Goal: Task Accomplishment & Management: Complete application form

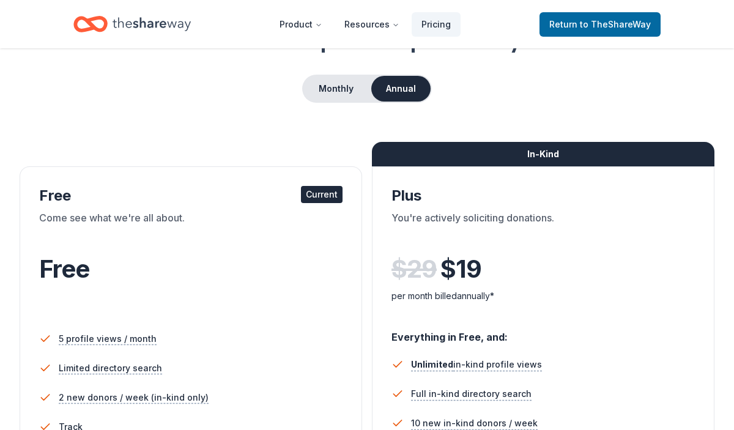
scroll to position [103, 0]
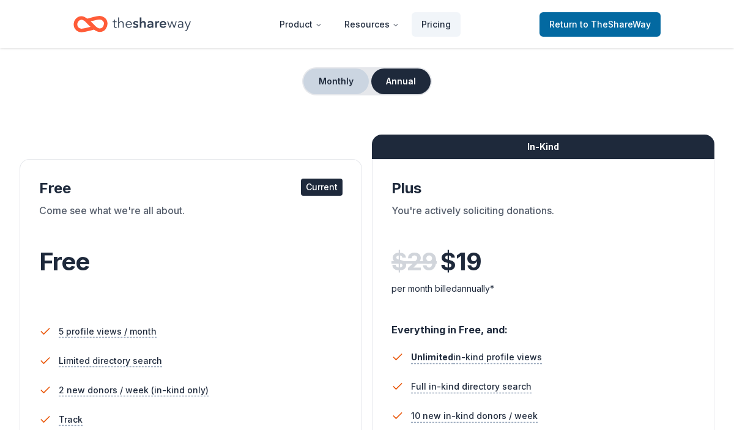
click at [354, 86] on button "Monthly" at bounding box center [335, 82] width 65 height 26
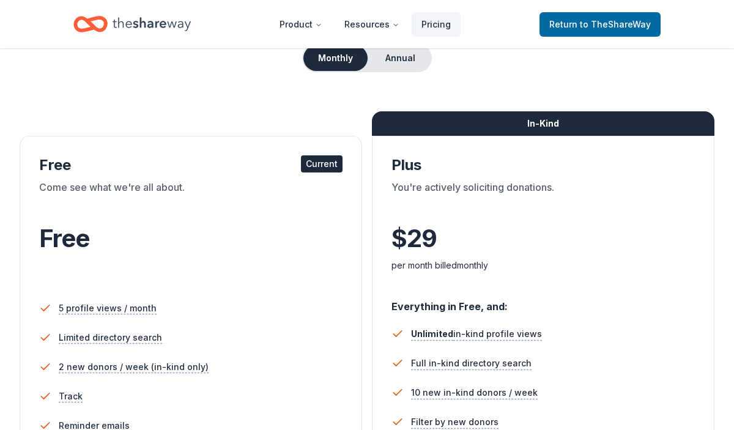
scroll to position [96, 0]
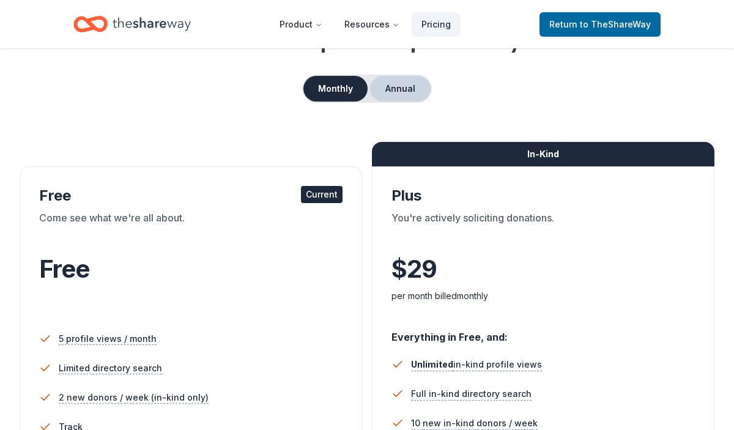
click at [390, 83] on button "Annual" at bounding box center [400, 89] width 61 height 26
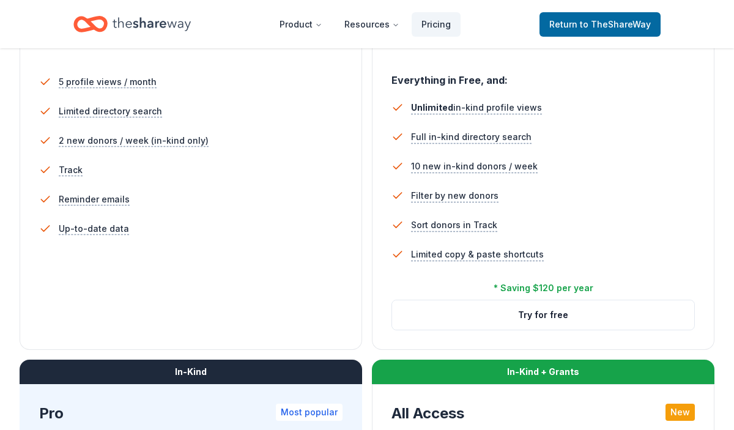
scroll to position [357, 0]
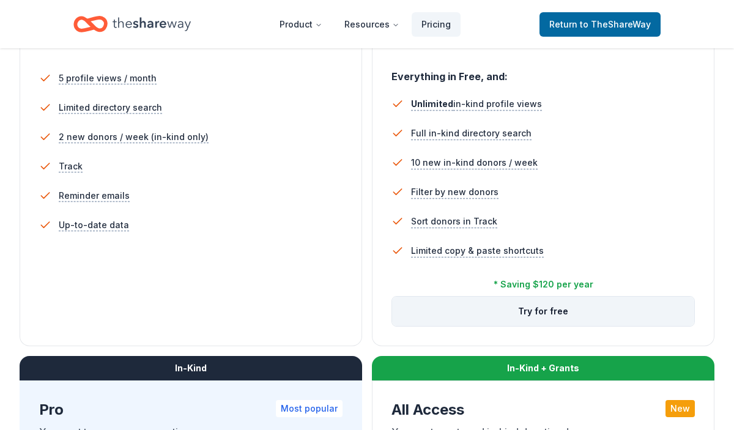
click at [464, 310] on button "Try for free" at bounding box center [543, 311] width 302 height 29
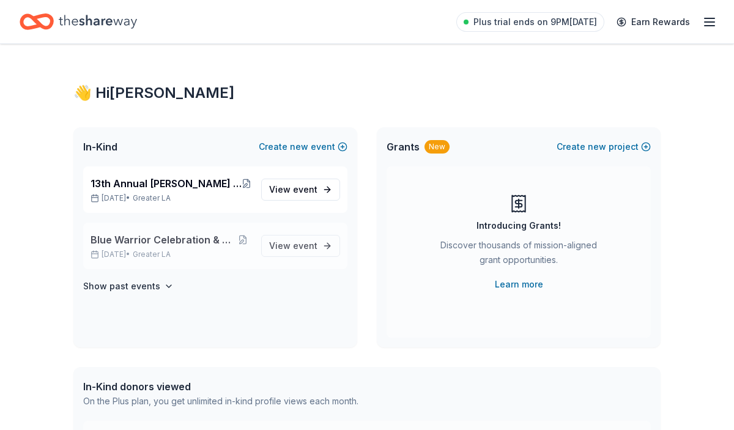
click at [201, 250] on p "[DATE] • Greater LA" at bounding box center [171, 255] width 161 height 10
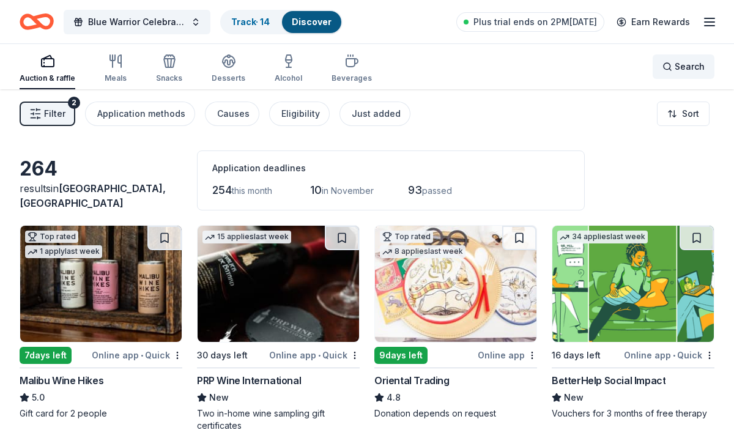
click at [672, 64] on div "Search" at bounding box center [684, 66] width 42 height 15
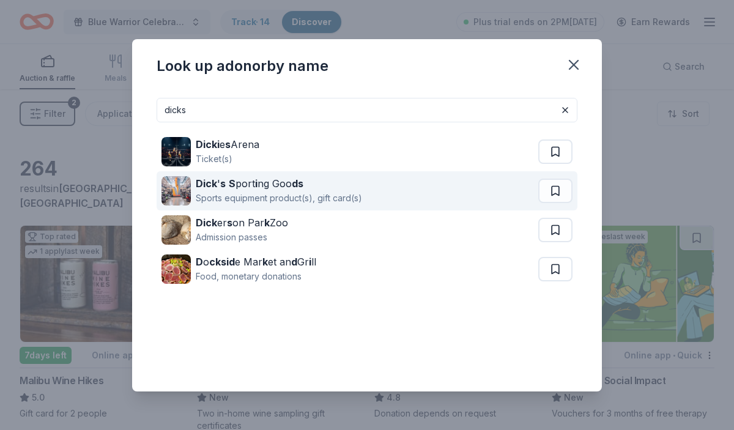
type input "dicks"
click at [392, 192] on div "Dick ' s S port i ng Goo ds Sports equipment product(s), gift card(s)" at bounding box center [350, 190] width 377 height 39
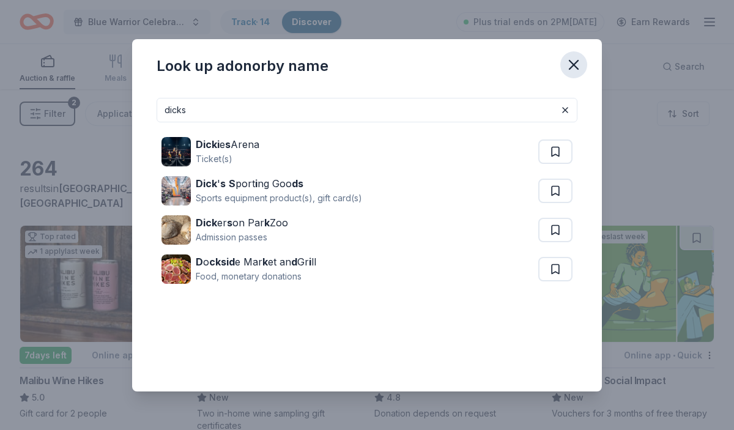
click at [574, 58] on icon "button" at bounding box center [573, 64] width 17 height 17
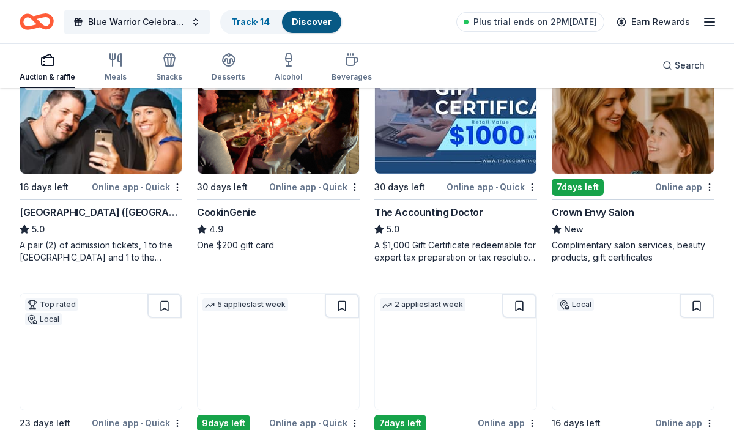
scroll to position [407, 0]
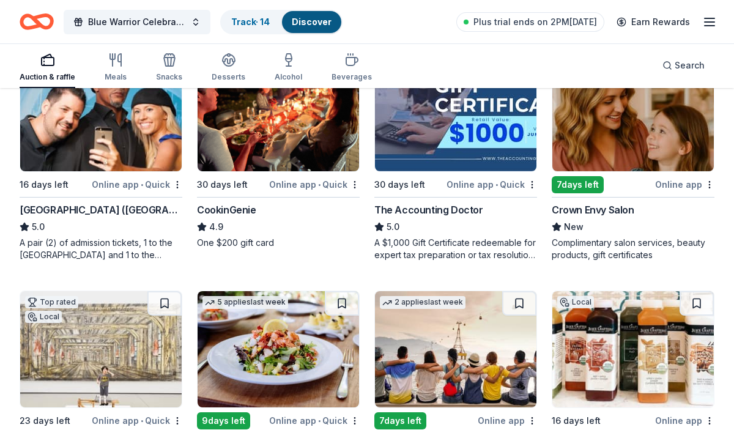
click at [588, 135] on img at bounding box center [633, 113] width 162 height 116
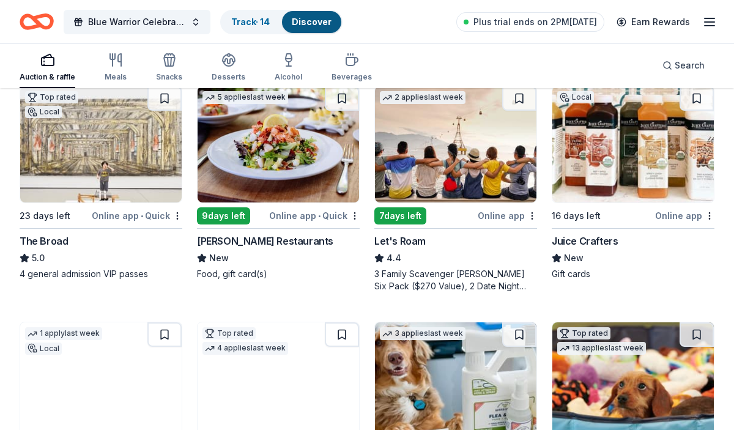
scroll to position [608, 0]
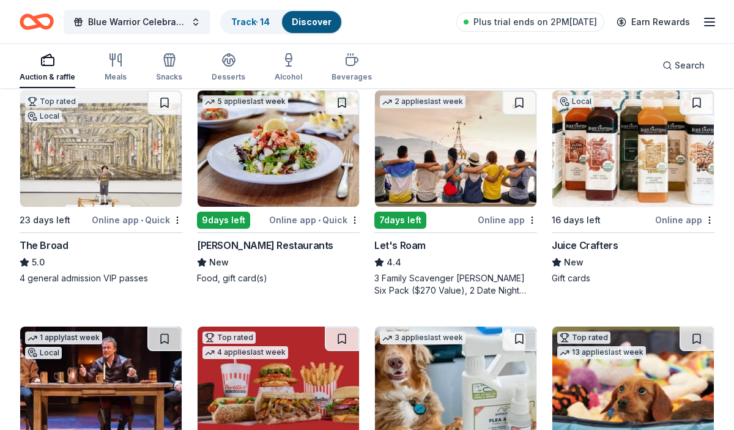
click at [611, 146] on img at bounding box center [633, 149] width 162 height 116
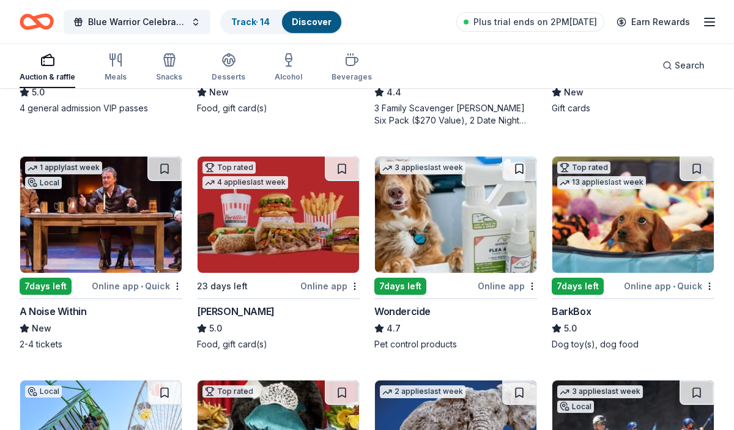
scroll to position [787, 0]
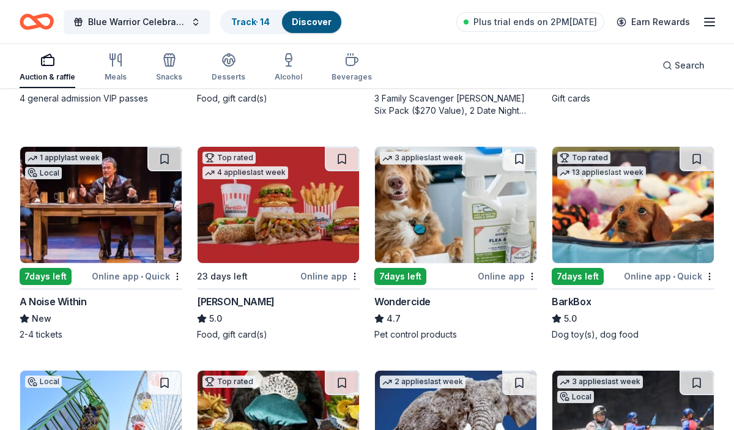
click at [491, 233] on img at bounding box center [456, 205] width 162 height 116
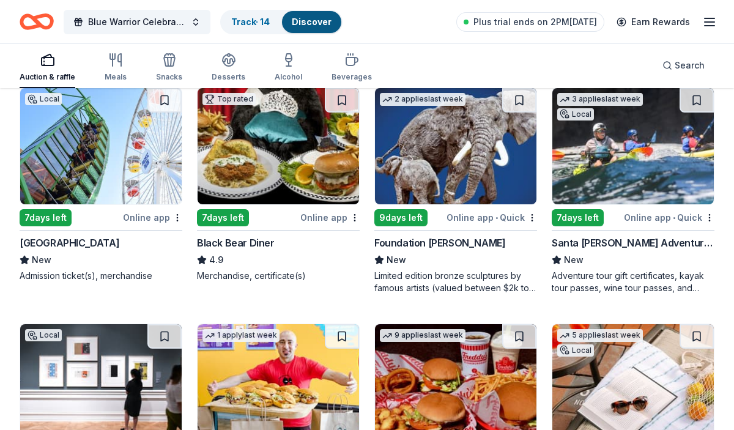
scroll to position [1045, 0]
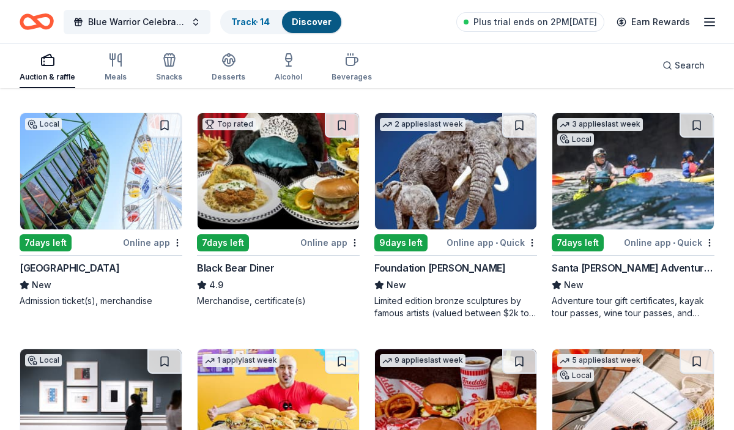
click at [297, 190] on img at bounding box center [279, 171] width 162 height 116
click at [600, 191] on img at bounding box center [633, 171] width 162 height 116
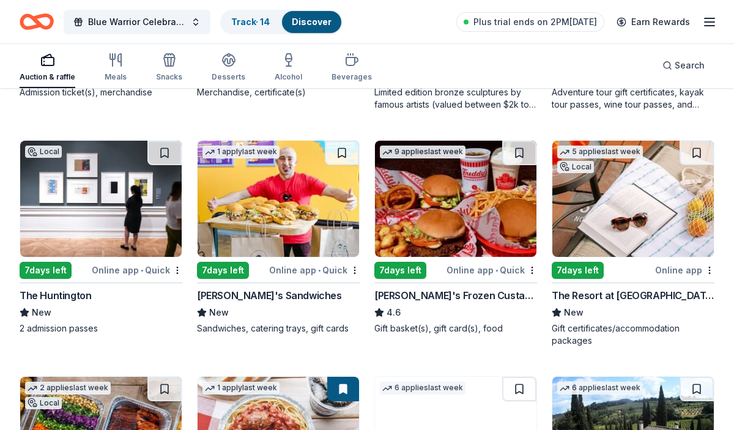
scroll to position [1268, 0]
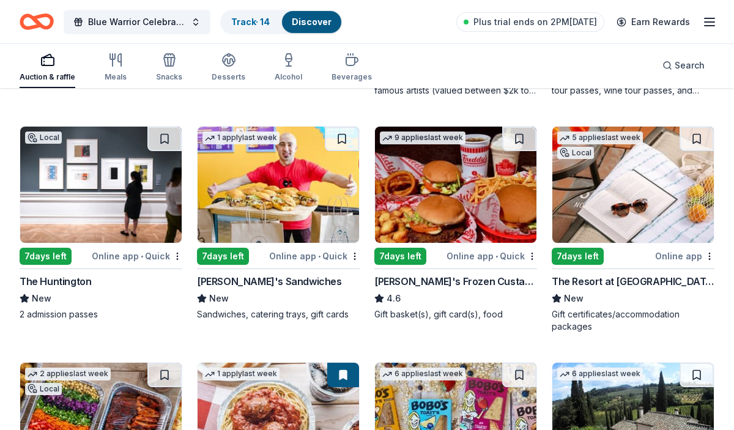
click at [277, 201] on img at bounding box center [279, 185] width 162 height 116
click at [633, 171] on img at bounding box center [633, 185] width 162 height 116
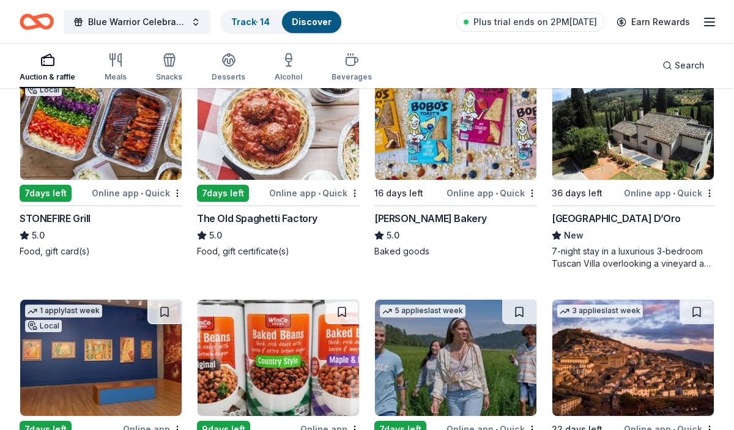
scroll to position [1549, 0]
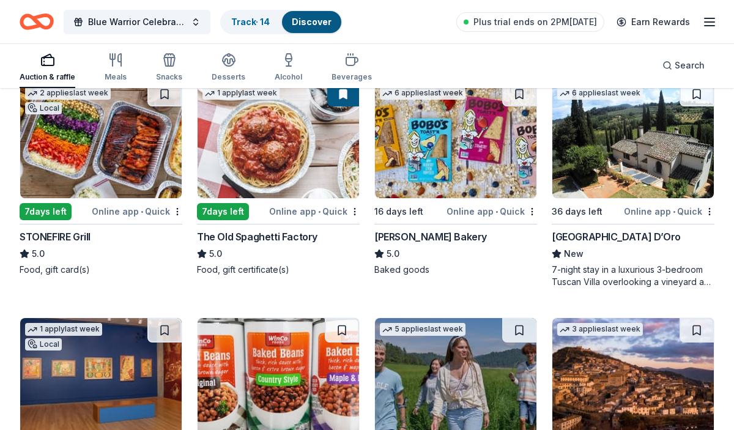
click at [101, 128] on img at bounding box center [101, 140] width 162 height 116
click at [588, 162] on img at bounding box center [633, 140] width 162 height 116
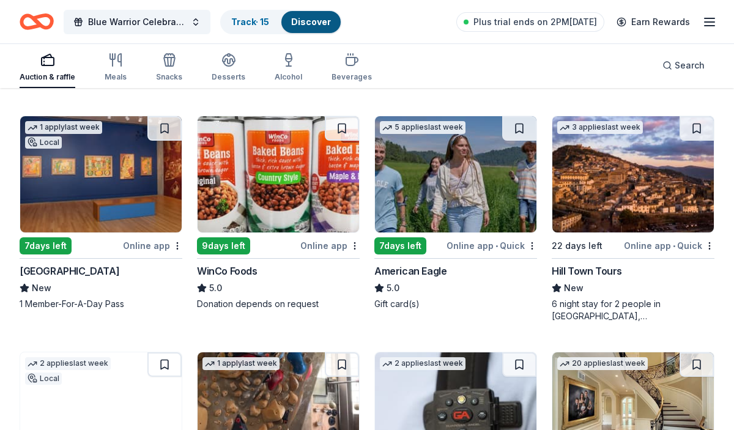
scroll to position [1757, 0]
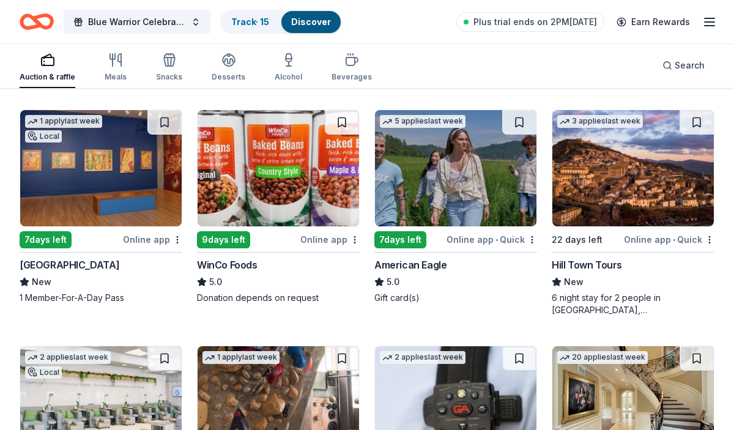
click at [399, 157] on img at bounding box center [456, 168] width 162 height 116
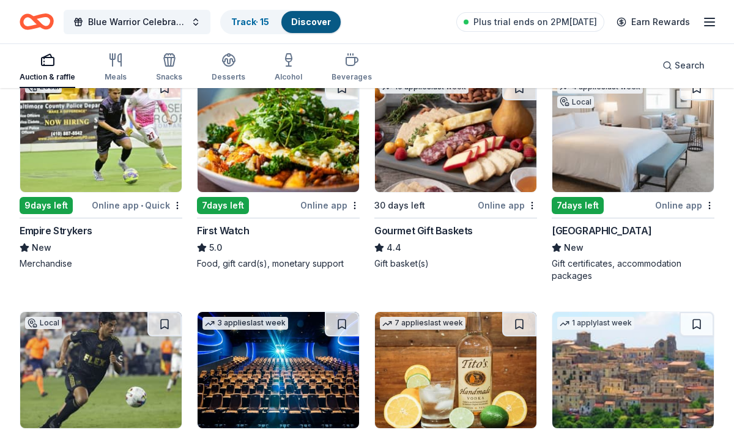
scroll to position [2242, 0]
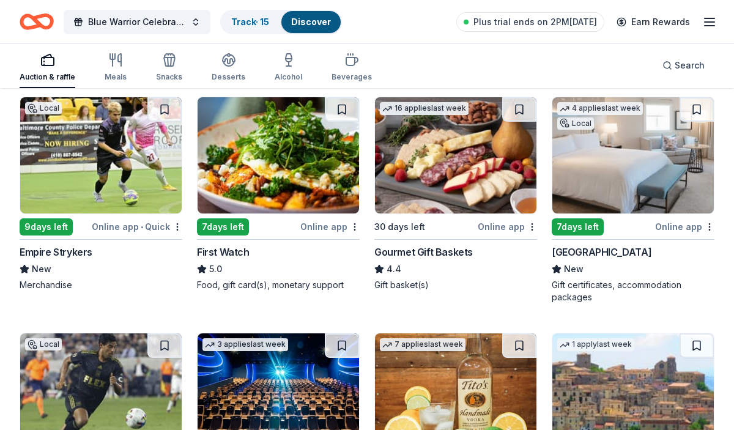
click at [640, 147] on img at bounding box center [633, 155] width 162 height 116
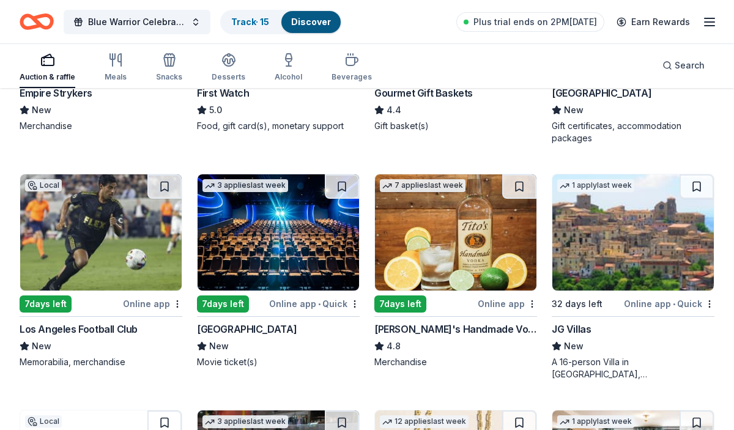
scroll to position [2398, 0]
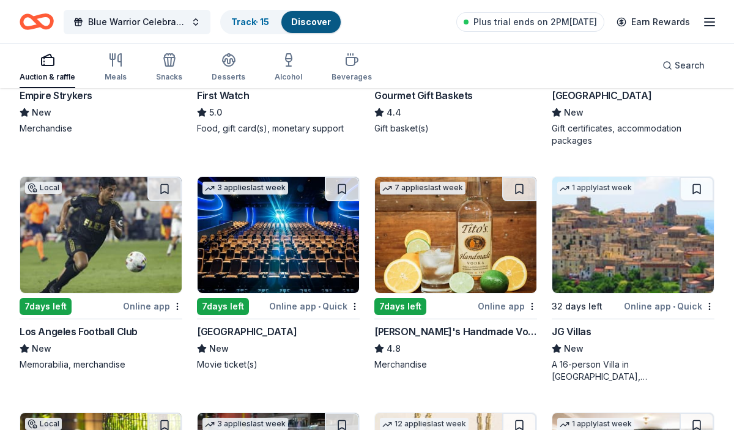
click at [298, 245] on img at bounding box center [279, 235] width 162 height 116
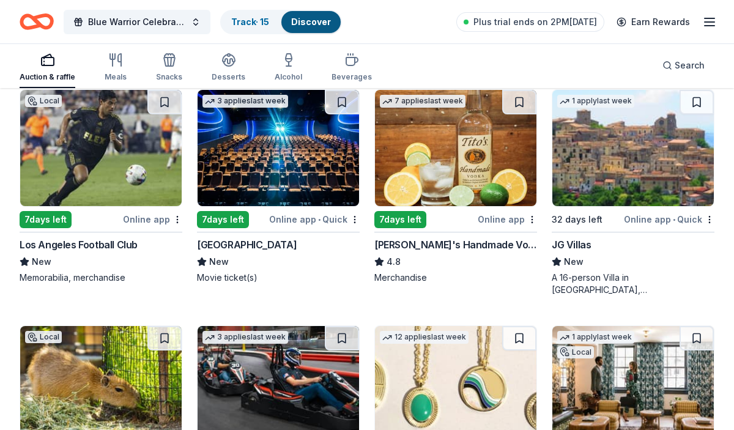
scroll to position [2482, 0]
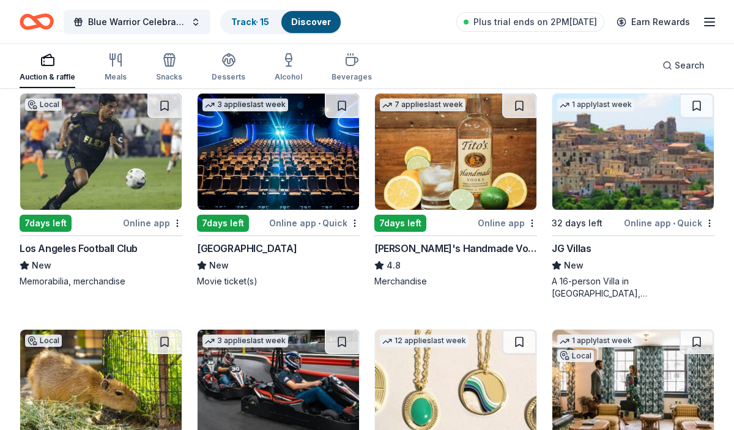
click at [445, 139] on img at bounding box center [456, 152] width 162 height 116
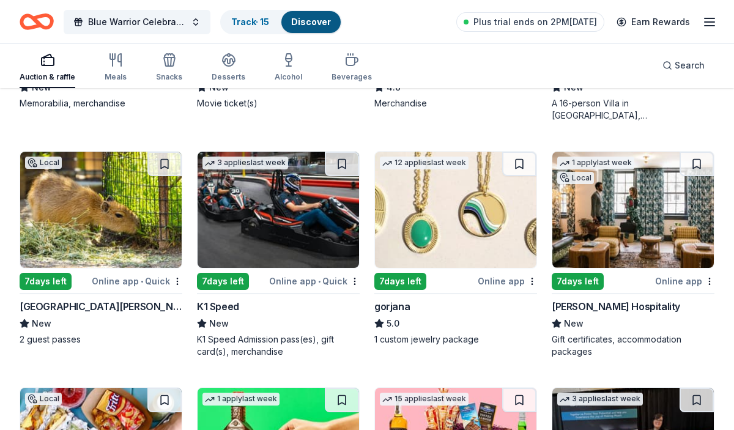
scroll to position [2660, 0]
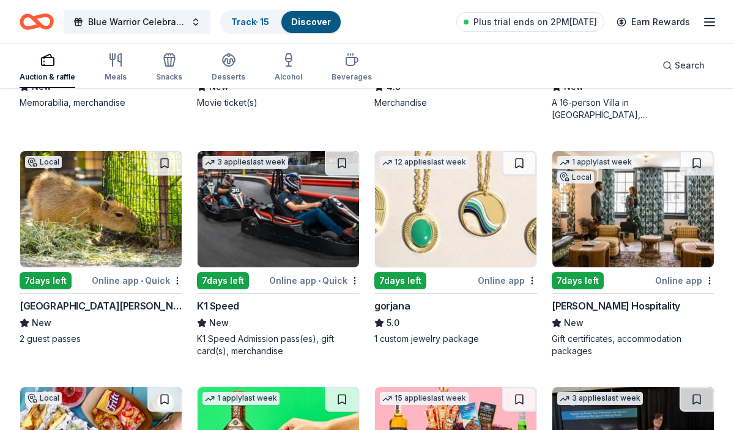
click at [108, 223] on img at bounding box center [101, 209] width 162 height 116
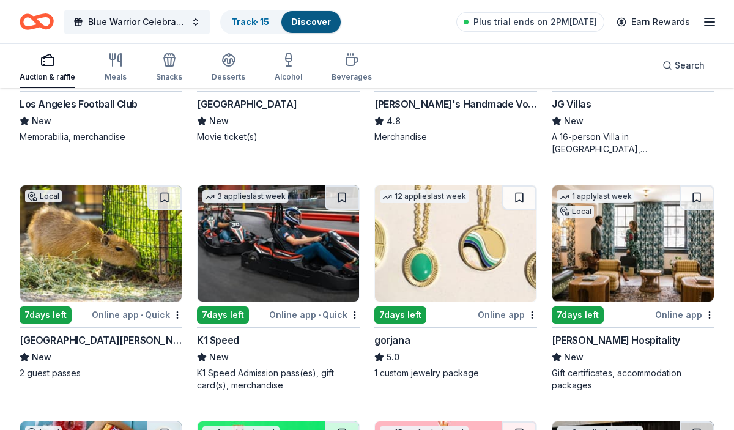
scroll to position [2612, 0]
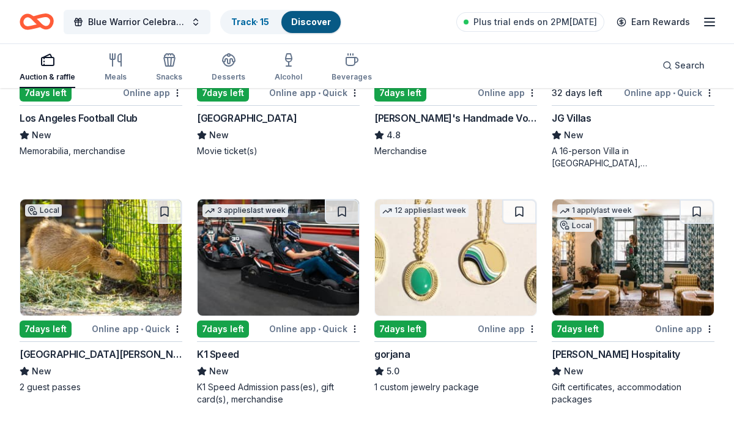
click at [317, 285] on img at bounding box center [279, 257] width 162 height 116
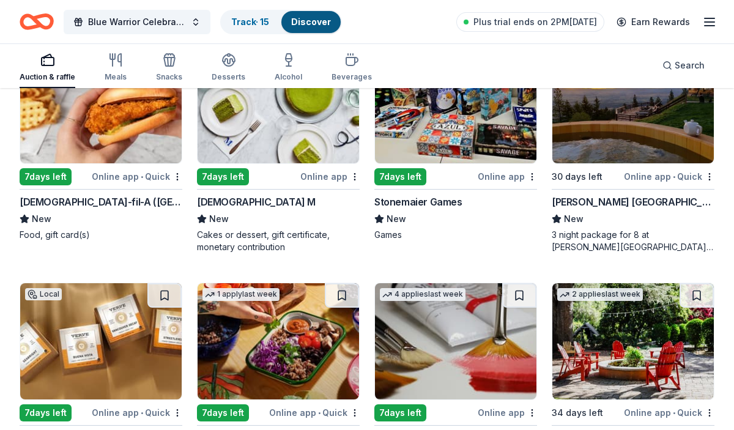
scroll to position [3922, 0]
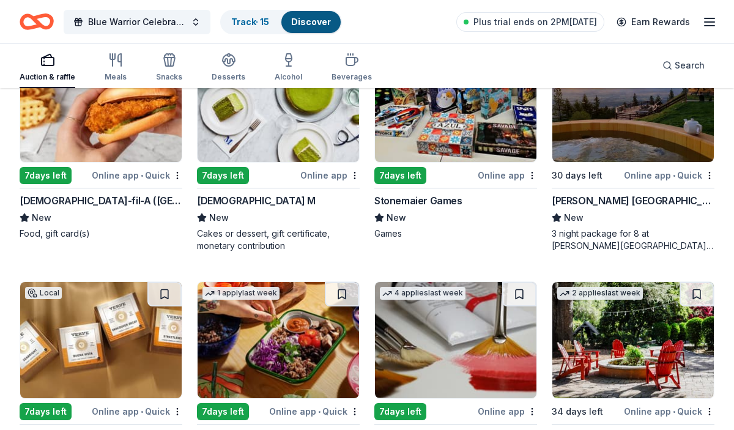
click at [65, 117] on img at bounding box center [101, 104] width 162 height 116
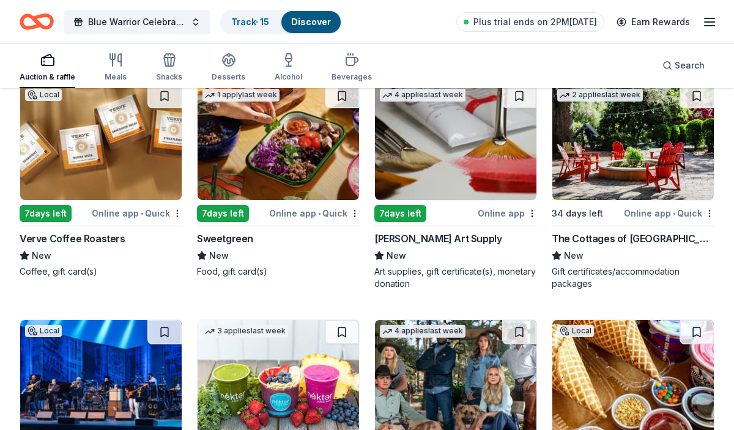
scroll to position [4119, 0]
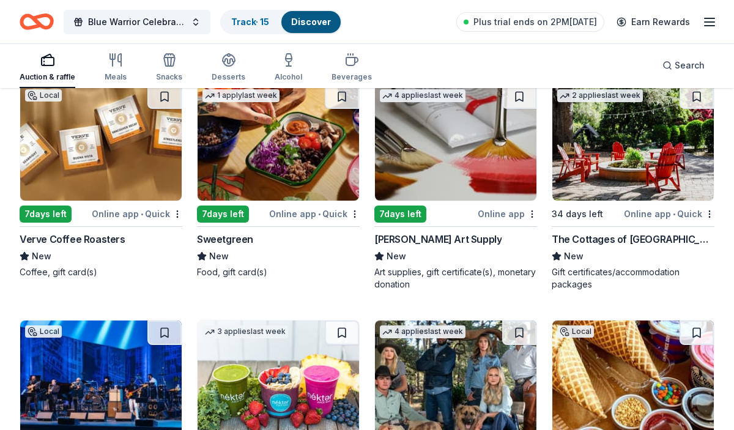
click at [148, 176] on img at bounding box center [101, 142] width 162 height 116
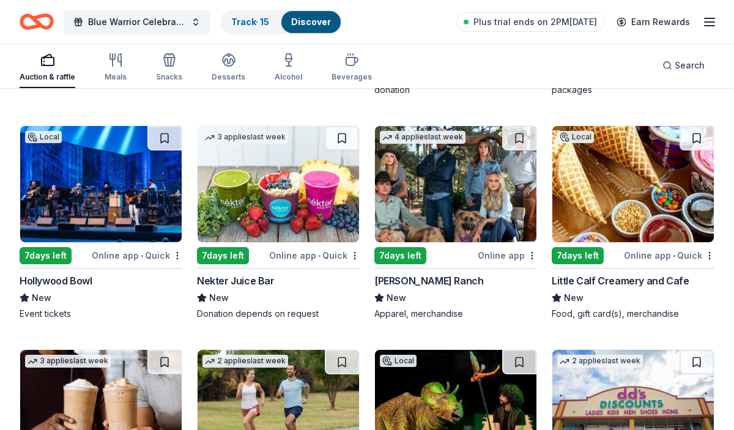
scroll to position [4321, 0]
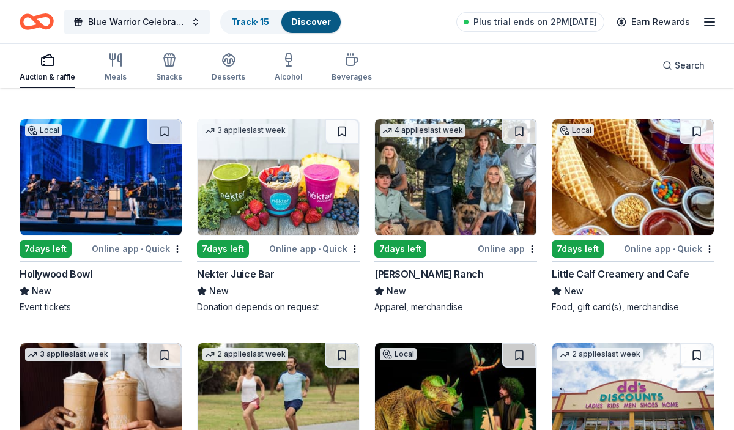
click at [94, 198] on img at bounding box center [101, 177] width 162 height 116
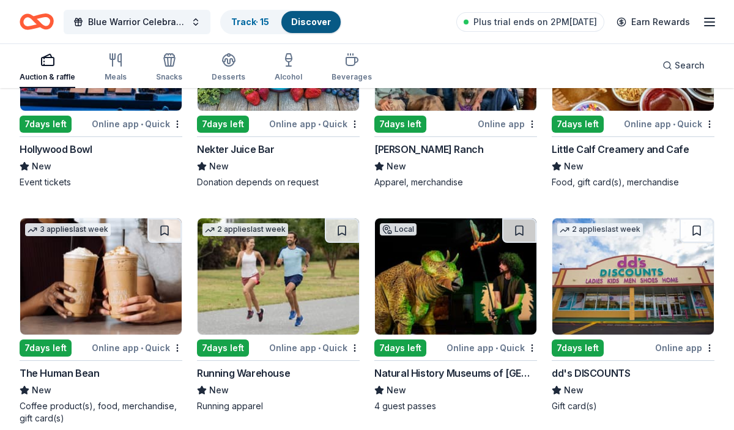
scroll to position [4389, 0]
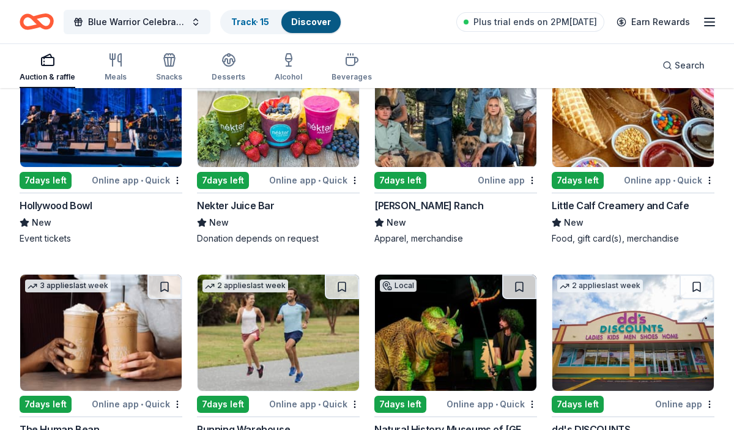
click at [338, 143] on img at bounding box center [279, 109] width 162 height 116
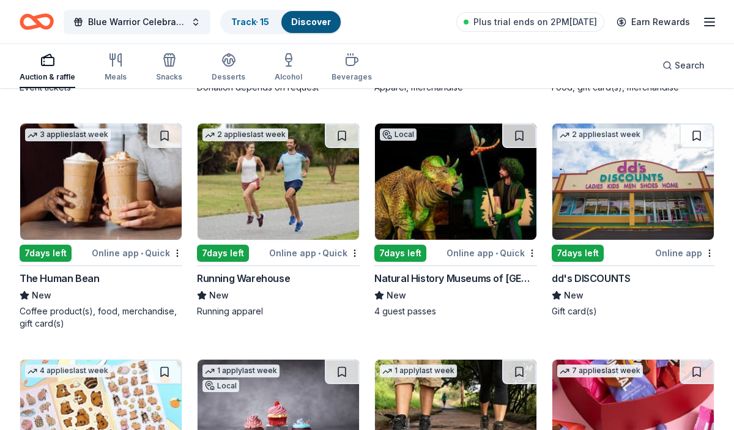
scroll to position [4541, 0]
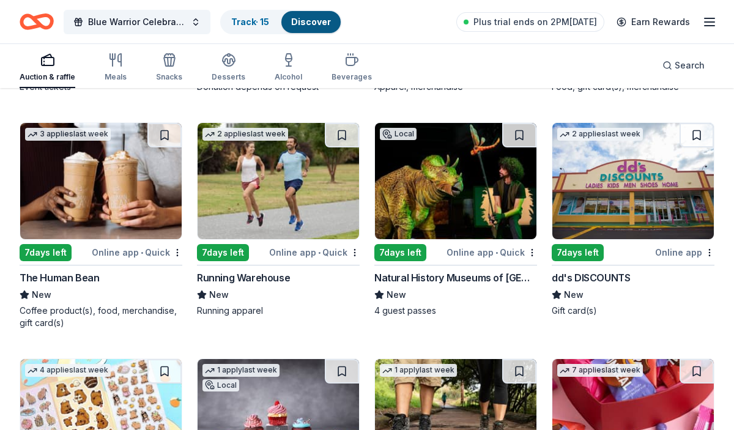
click at [428, 201] on img at bounding box center [456, 181] width 162 height 116
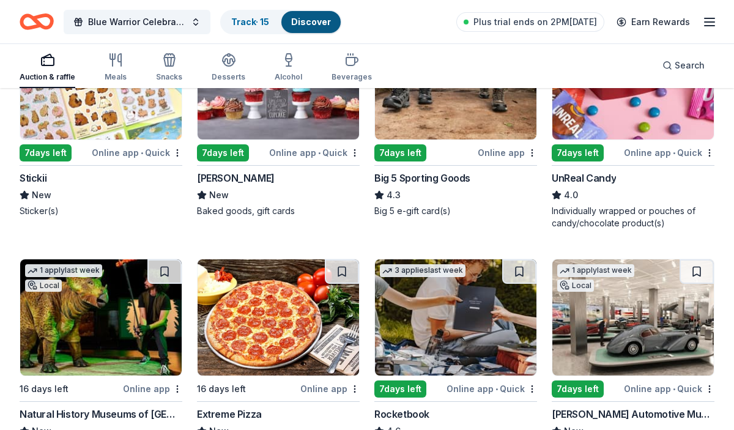
scroll to position [4869, 0]
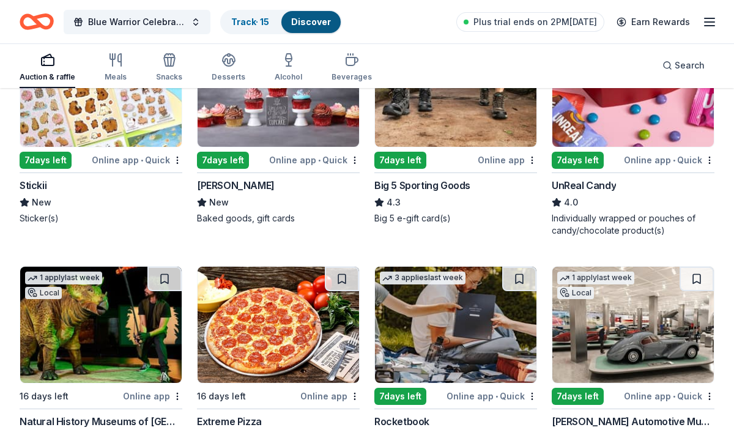
click at [414, 117] on img at bounding box center [456, 89] width 162 height 116
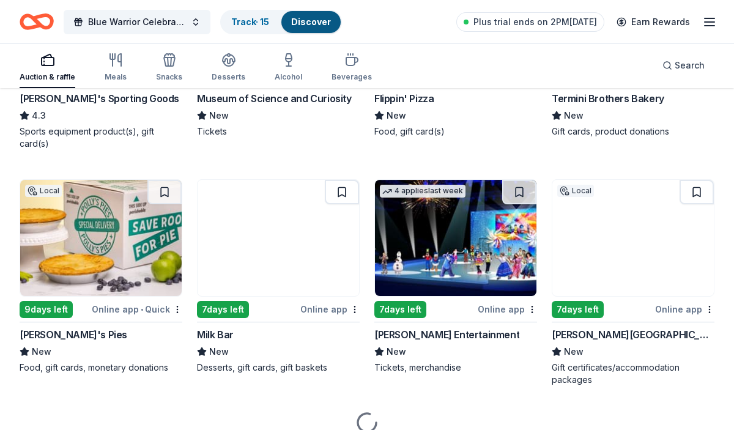
scroll to position [5694, 0]
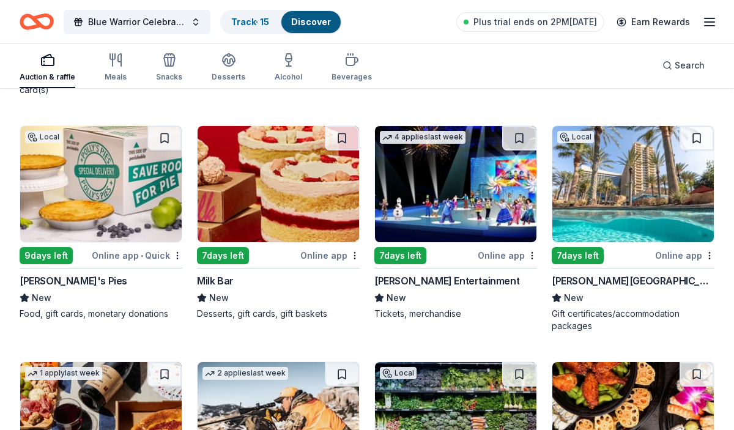
click at [323, 188] on img at bounding box center [279, 184] width 162 height 116
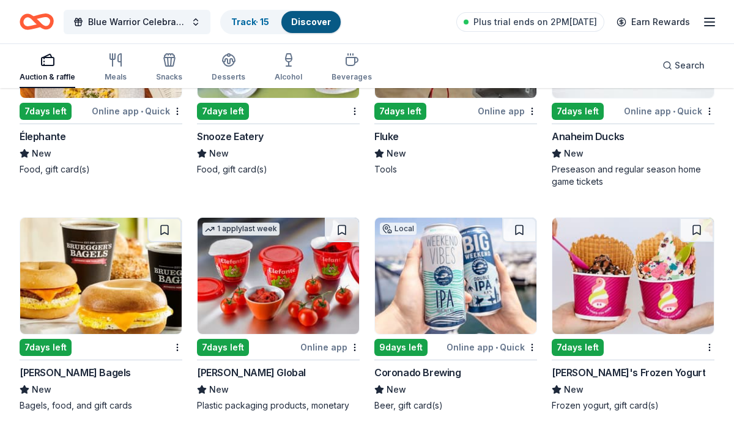
scroll to position [6530, 0]
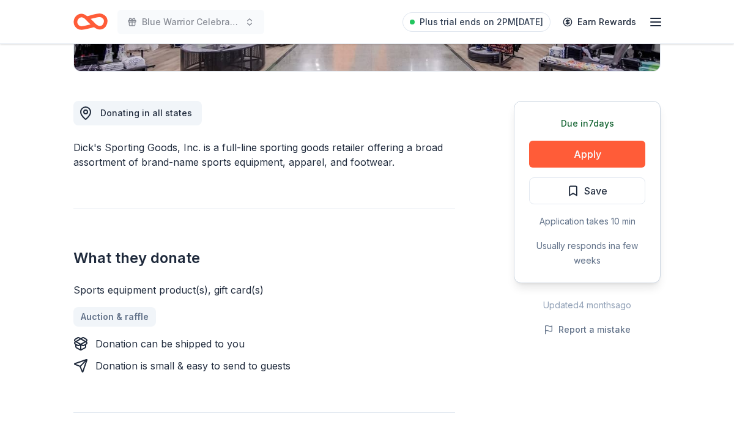
scroll to position [329, 0]
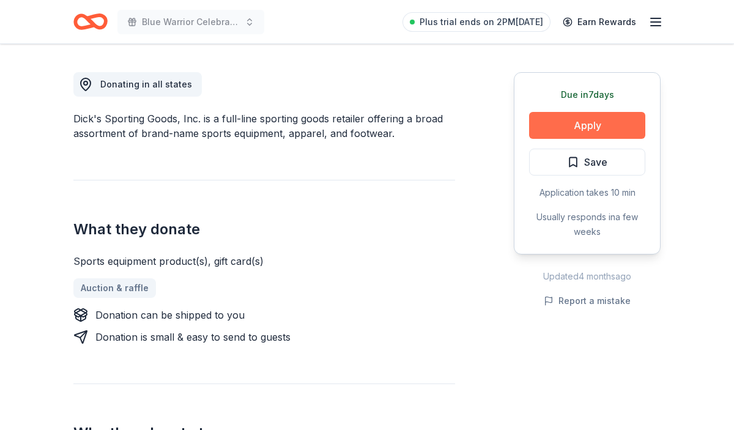
click at [590, 126] on button "Apply" at bounding box center [587, 125] width 116 height 27
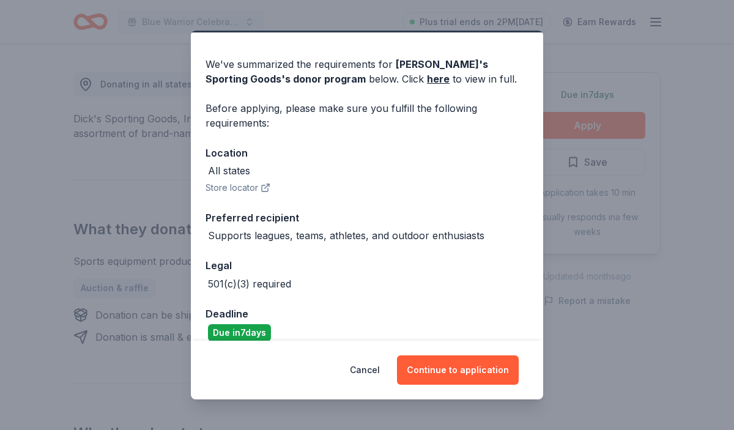
scroll to position [48, 0]
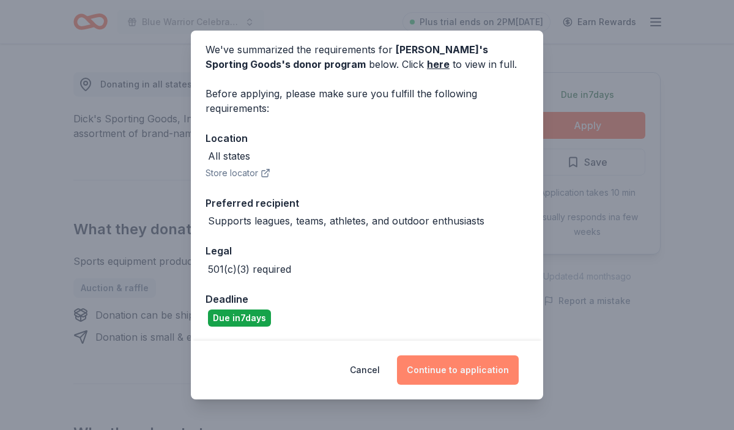
click at [473, 376] on button "Continue to application" at bounding box center [458, 369] width 122 height 29
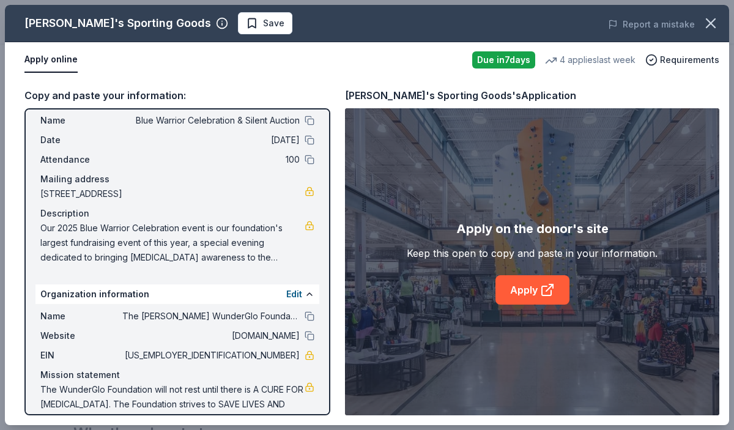
scroll to position [58, 0]
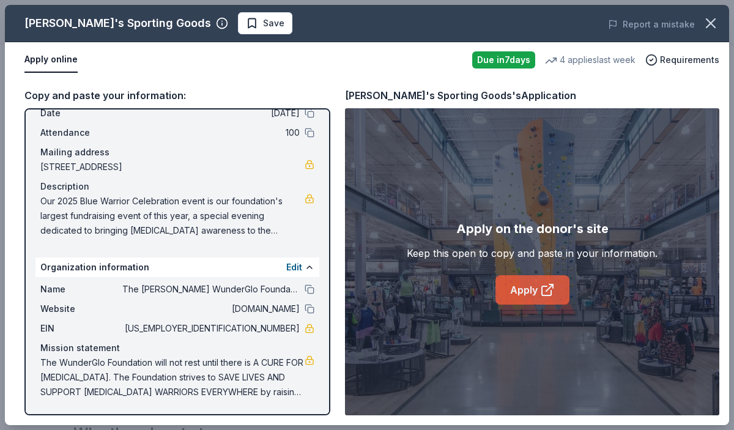
click at [556, 289] on link "Apply" at bounding box center [533, 289] width 74 height 29
click at [519, 294] on link "Apply" at bounding box center [533, 289] width 74 height 29
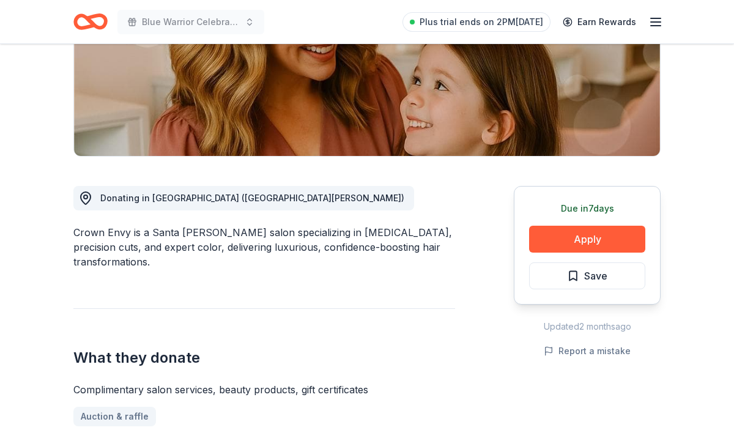
scroll to position [218, 0]
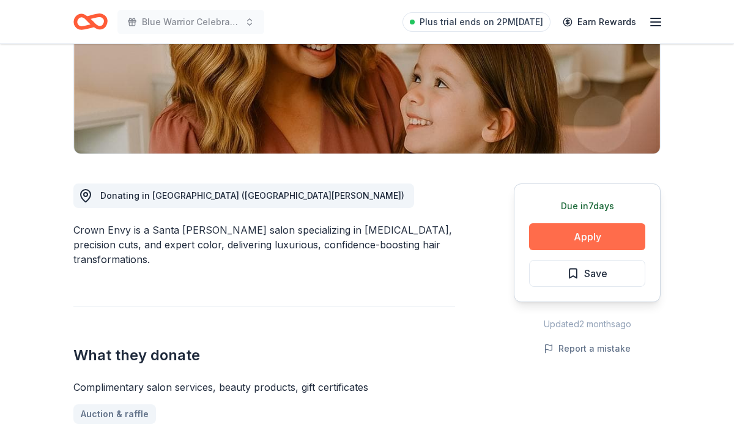
click at [595, 238] on button "Apply" at bounding box center [587, 236] width 116 height 27
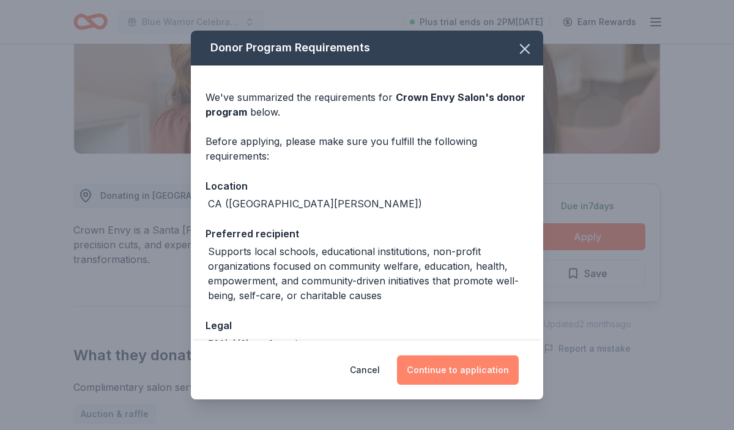
click at [499, 363] on button "Continue to application" at bounding box center [458, 369] width 122 height 29
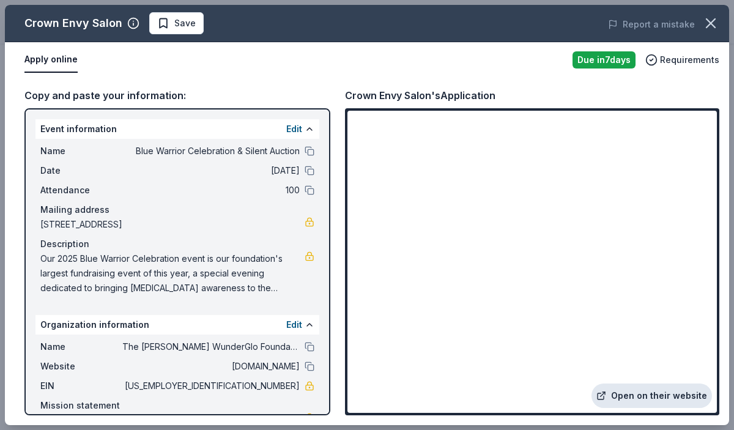
click at [662, 395] on link "Open on their website" at bounding box center [652, 396] width 121 height 24
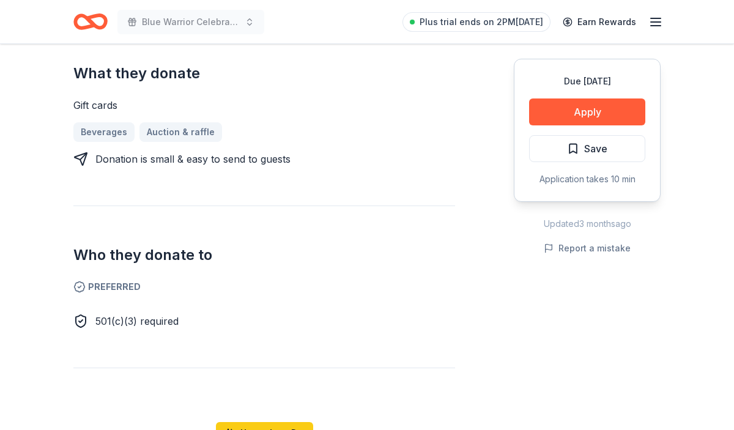
scroll to position [475, 0]
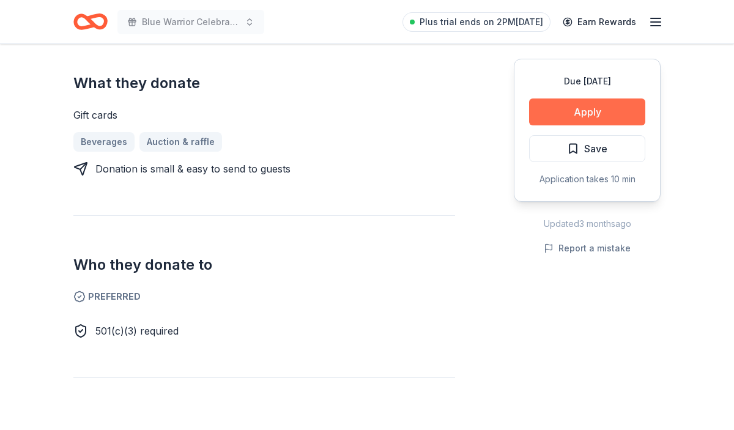
click at [577, 116] on button "Apply" at bounding box center [587, 112] width 116 height 27
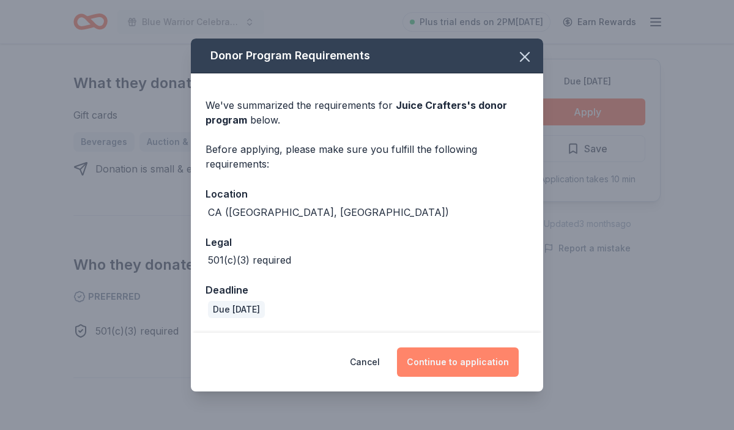
click at [480, 360] on button "Continue to application" at bounding box center [458, 362] width 122 height 29
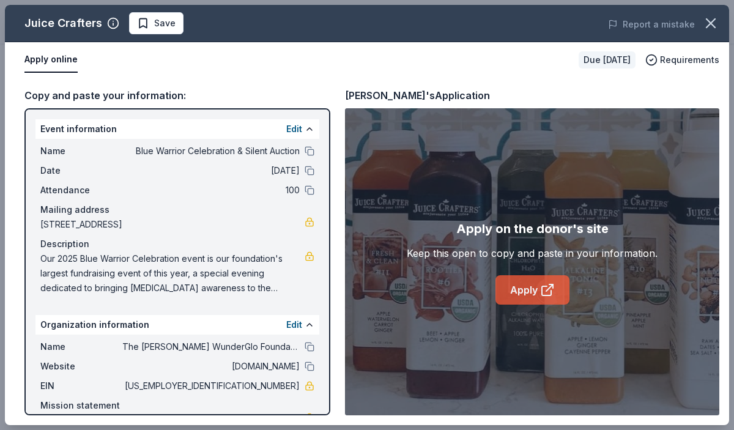
click at [530, 292] on link "Apply" at bounding box center [533, 289] width 74 height 29
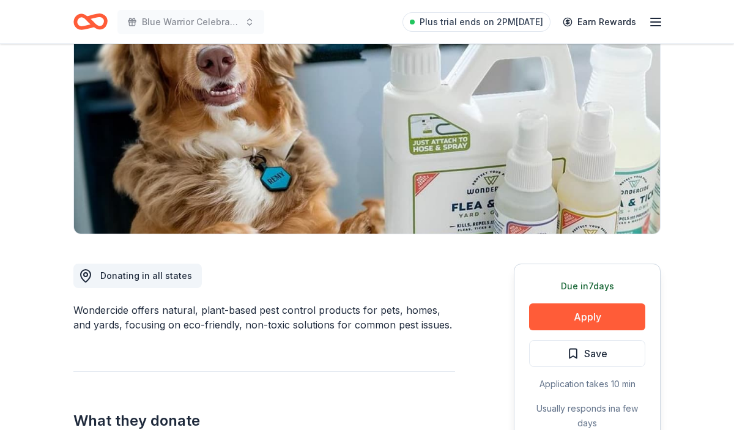
scroll to position [141, 0]
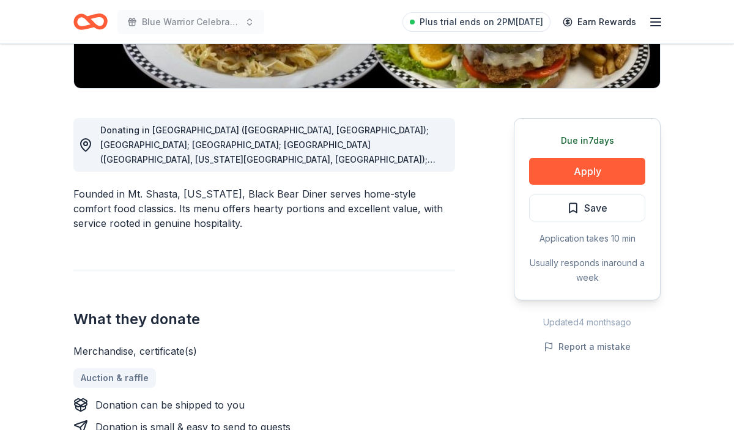
scroll to position [298, 0]
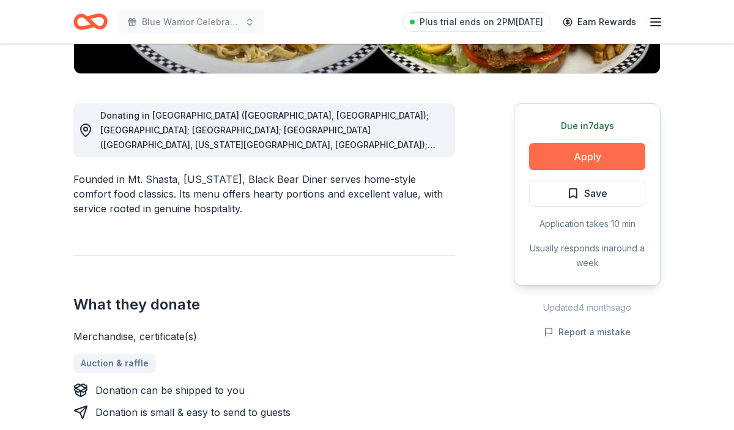
click at [604, 145] on button "Apply" at bounding box center [587, 156] width 116 height 27
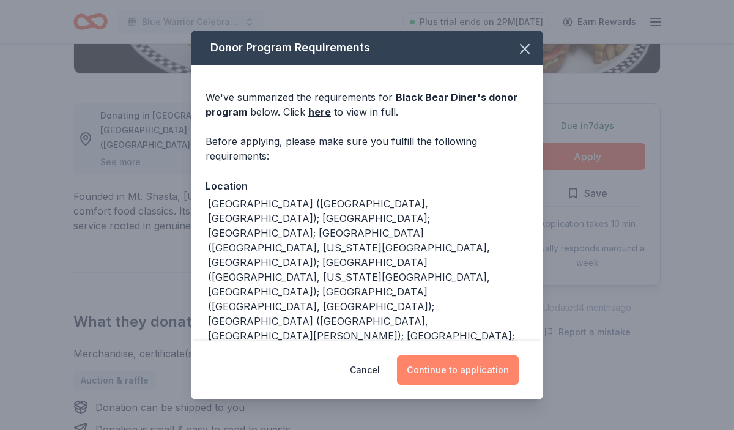
click at [499, 366] on button "Continue to application" at bounding box center [458, 369] width 122 height 29
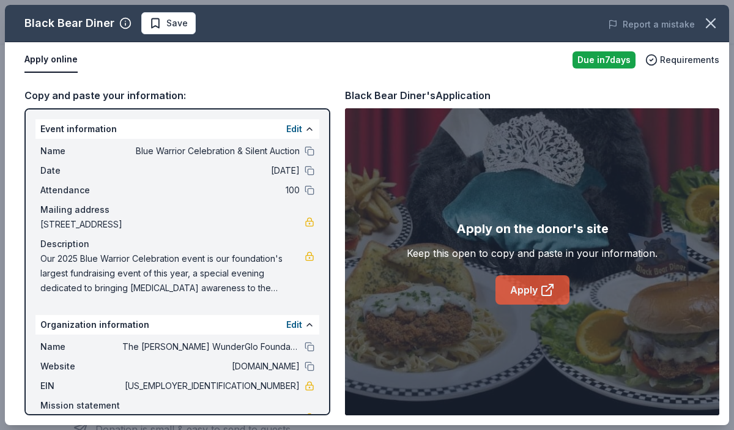
click at [549, 297] on icon at bounding box center [547, 290] width 15 height 15
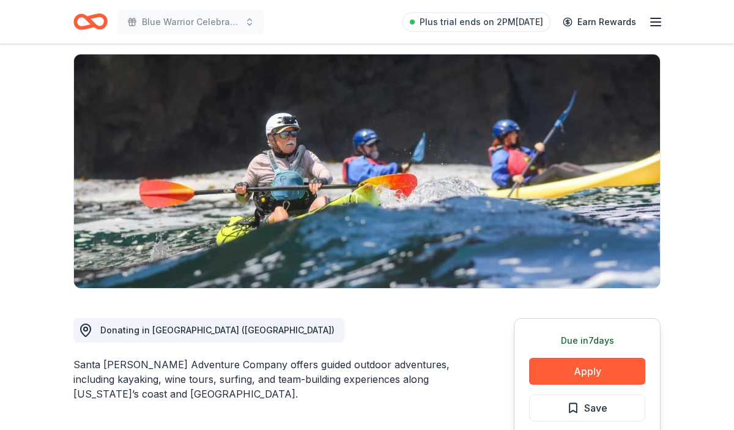
scroll to position [94, 0]
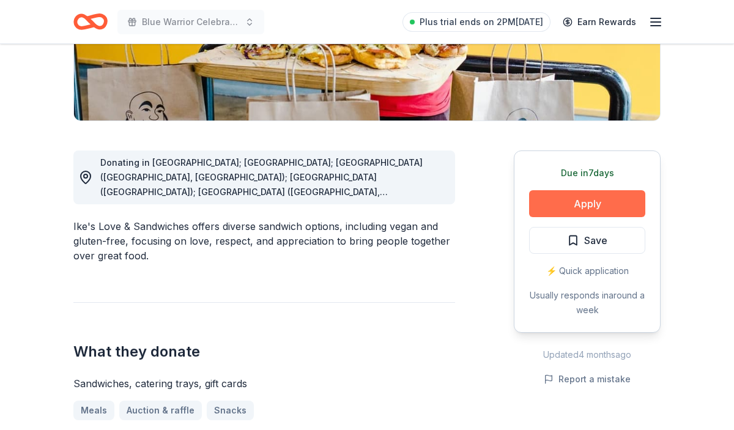
scroll to position [255, 0]
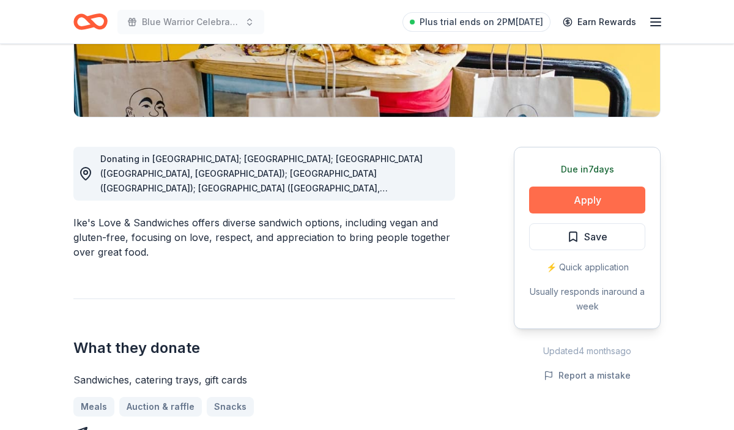
click at [601, 198] on button "Apply" at bounding box center [587, 200] width 116 height 27
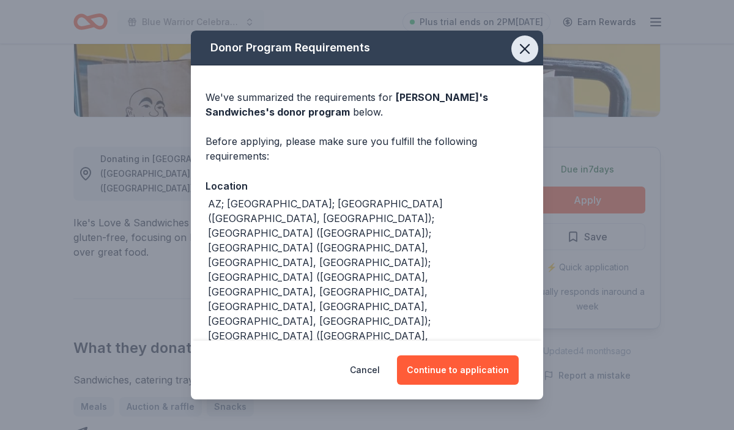
click at [532, 44] on icon "button" at bounding box center [524, 48] width 17 height 17
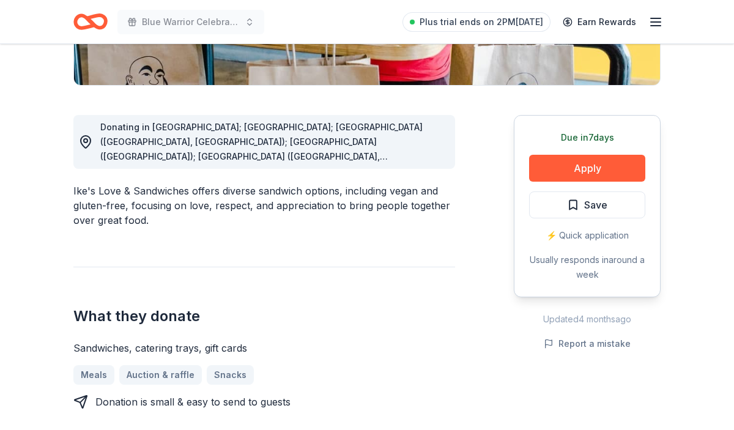
scroll to position [294, 0]
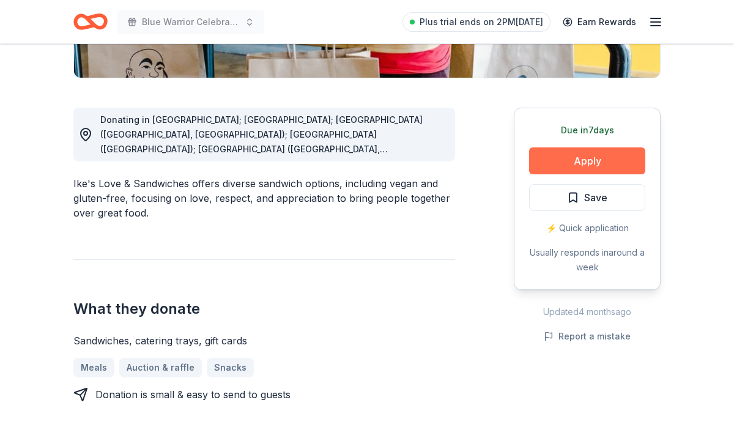
click at [611, 152] on button "Apply" at bounding box center [587, 160] width 116 height 27
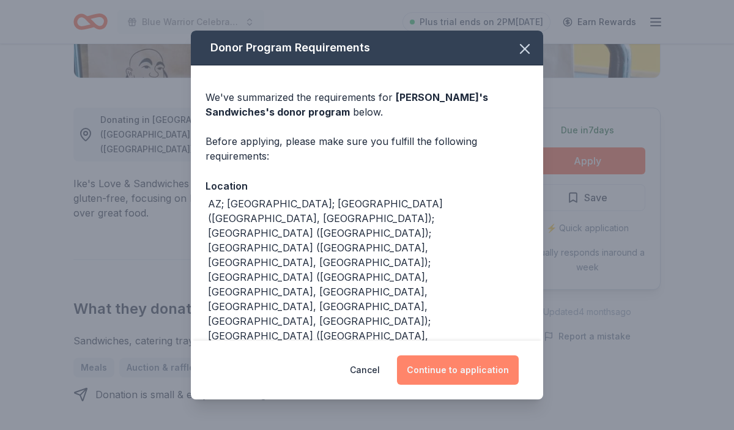
click at [468, 370] on button "Continue to application" at bounding box center [458, 369] width 122 height 29
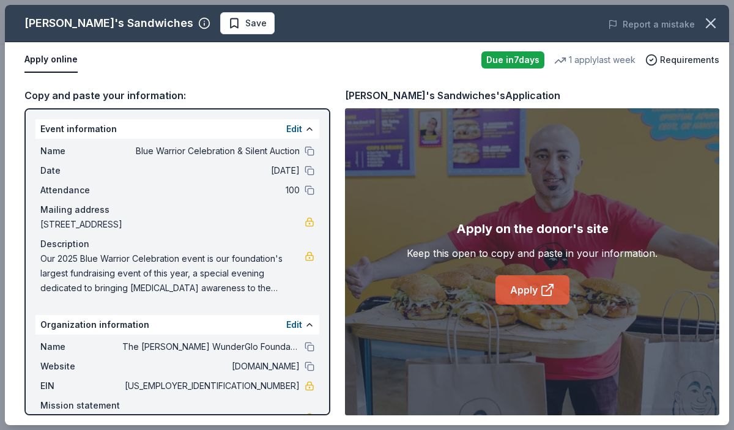
click at [543, 285] on icon at bounding box center [547, 290] width 15 height 15
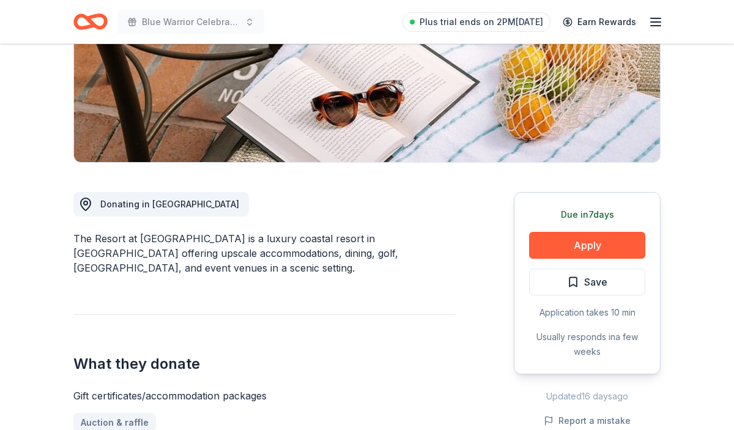
scroll to position [214, 0]
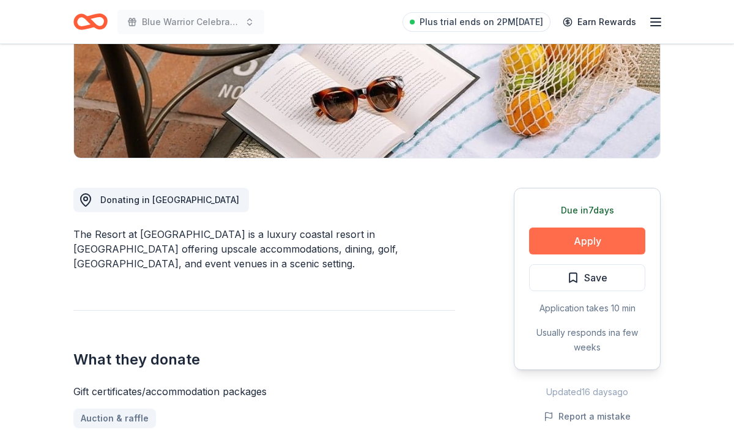
click at [577, 239] on button "Apply" at bounding box center [587, 241] width 116 height 27
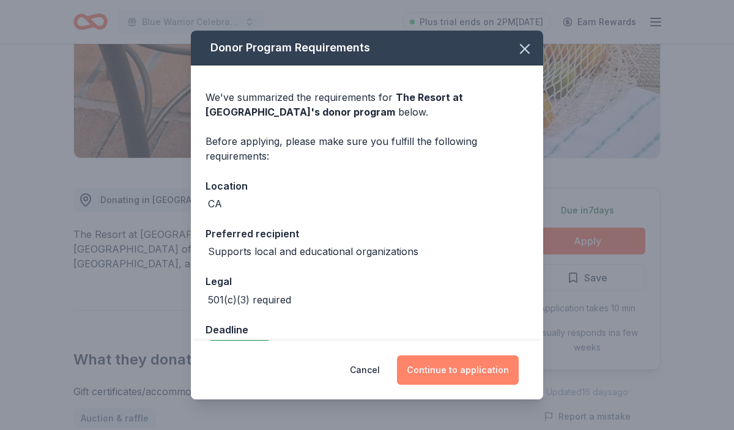
click at [477, 377] on button "Continue to application" at bounding box center [458, 369] width 122 height 29
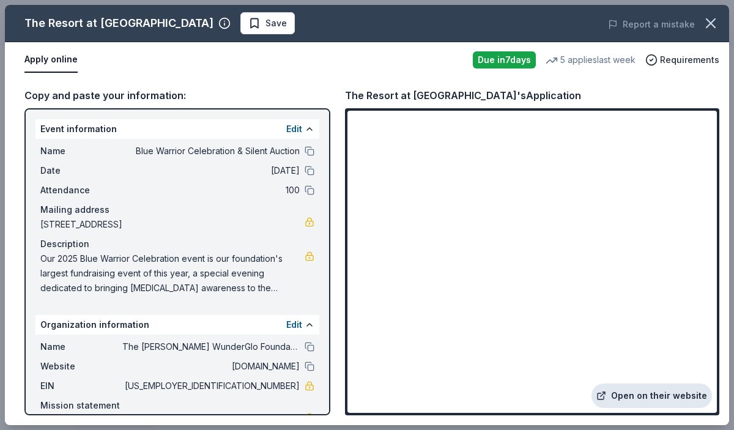
click at [655, 392] on link "Open on their website" at bounding box center [652, 396] width 121 height 24
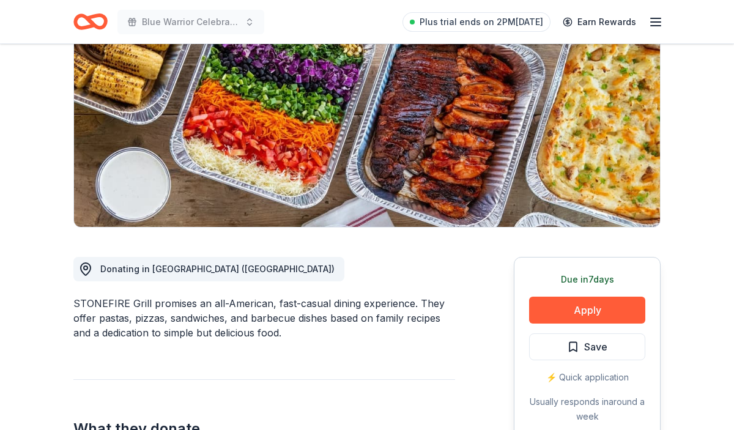
scroll to position [235, 0]
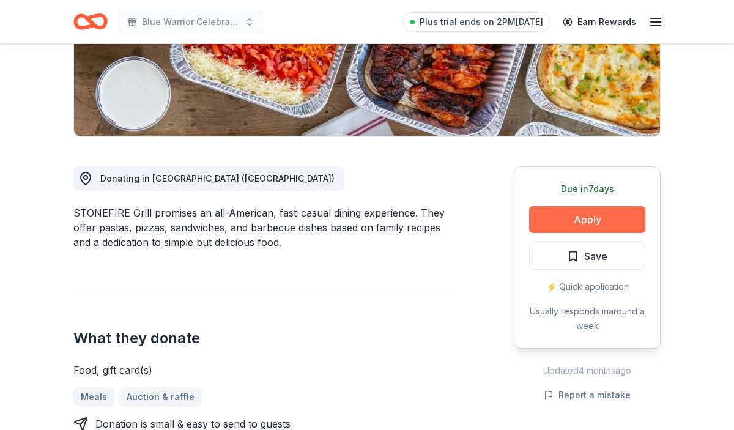
click at [565, 211] on button "Apply" at bounding box center [587, 219] width 116 height 27
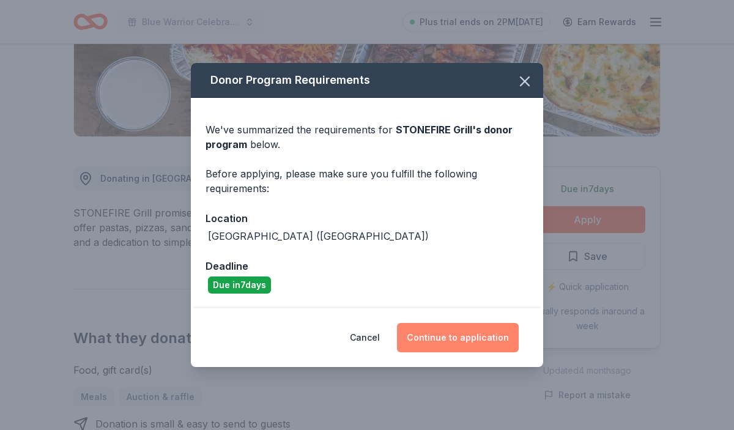
click at [489, 330] on button "Continue to application" at bounding box center [458, 337] width 122 height 29
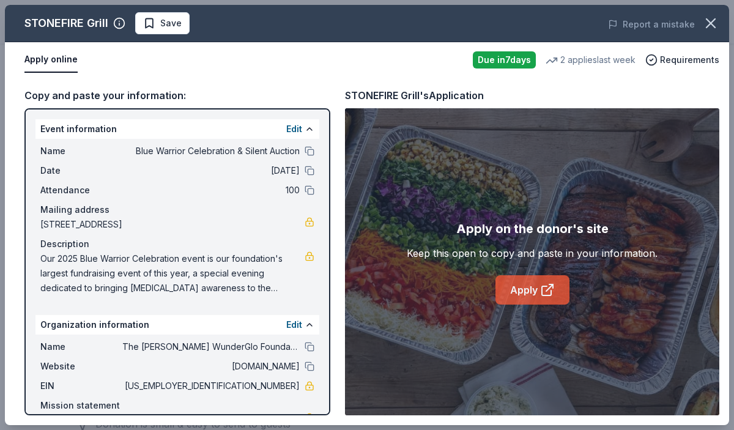
click at [538, 291] on link "Apply" at bounding box center [533, 289] width 74 height 29
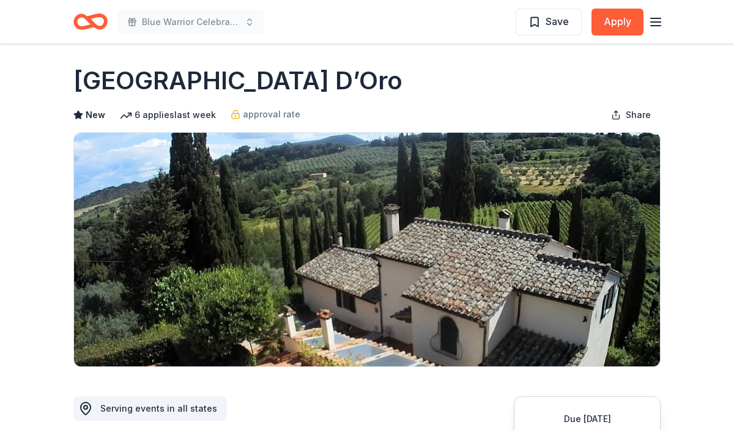
scroll to position [6, 0]
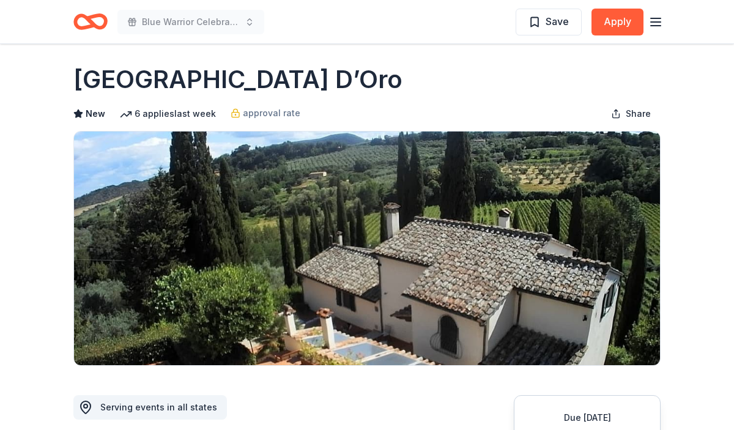
drag, startPoint x: 272, startPoint y: 80, endPoint x: 81, endPoint y: 89, distance: 191.1
click at [81, 89] on div "[GEOGRAPHIC_DATA] D’Oro" at bounding box center [366, 79] width 587 height 34
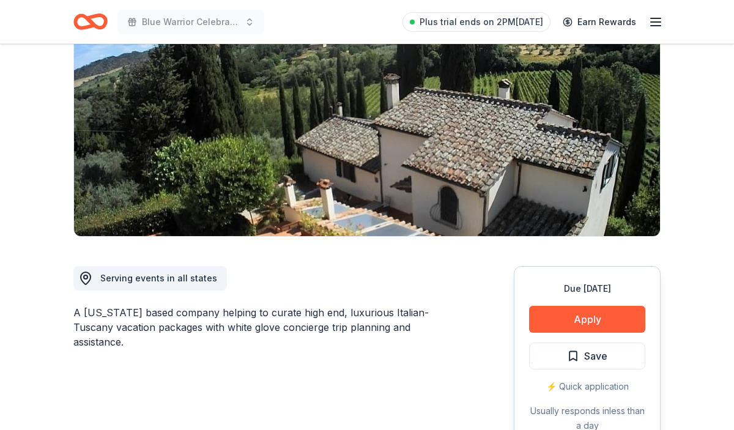
scroll to position [138, 0]
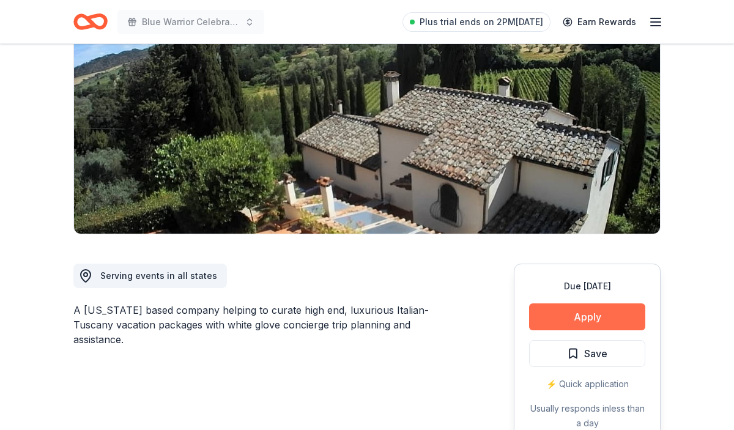
click at [597, 315] on button "Apply" at bounding box center [587, 316] width 116 height 27
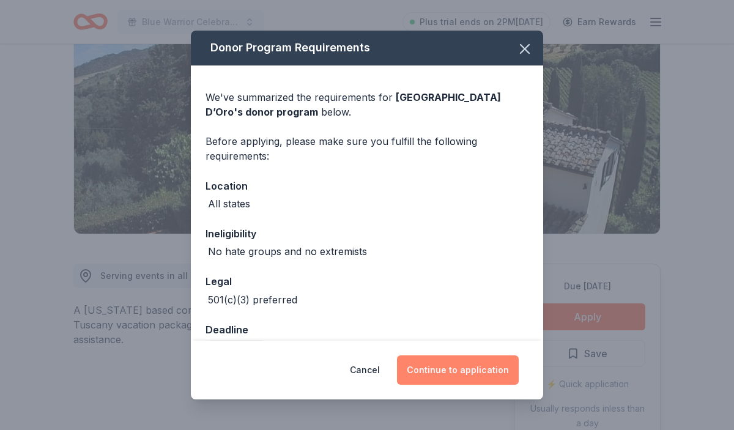
click at [502, 367] on button "Continue to application" at bounding box center [458, 369] width 122 height 29
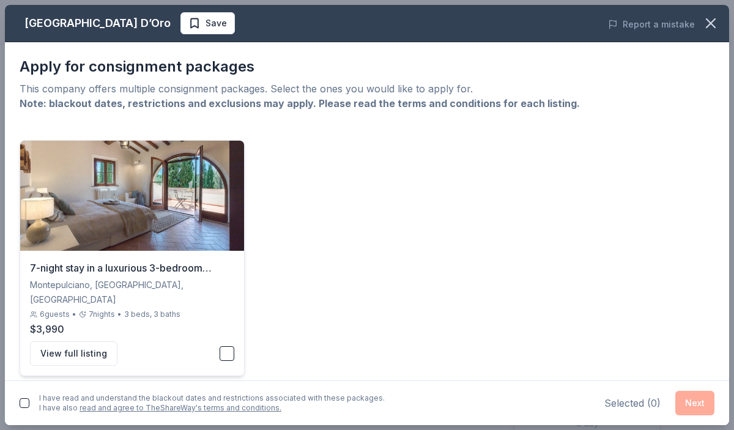
click at [228, 346] on button "button" at bounding box center [227, 353] width 15 height 15
click at [24, 403] on button "button" at bounding box center [25, 403] width 10 height 10
click at [679, 399] on button "Next" at bounding box center [694, 403] width 39 height 24
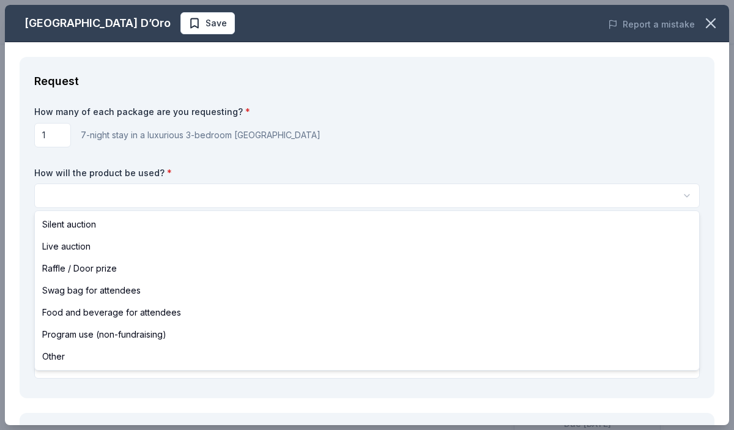
scroll to position [0, 0]
click at [186, 196] on html "Blue Warrior Celebration & Silent Auction Save Apply Due in 36 days Share Villa…" at bounding box center [367, 215] width 734 height 430
select select "silentAuction"
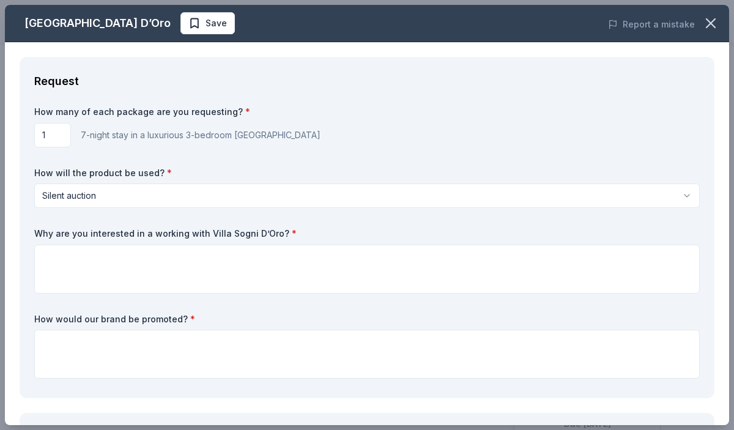
click at [130, 216] on div "How many of each package are you requesting? * 1 7-night stay in a luxurious 3-…" at bounding box center [367, 245] width 666 height 278
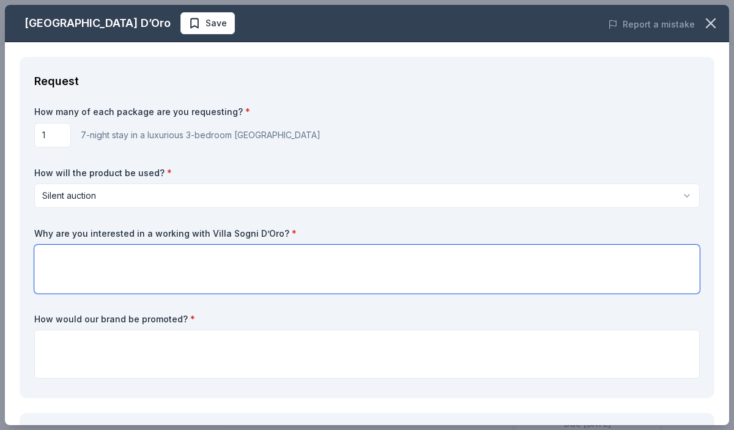
click at [128, 251] on textarea at bounding box center [367, 269] width 666 height 49
click at [524, 261] on textarea "We are extremely interested in working with Villa Sogni D'Oro because we believ…" at bounding box center [367, 269] width 666 height 49
paste textarea "ideal place to further your Under the Tuscan Sun fantasies. The property overlo…"
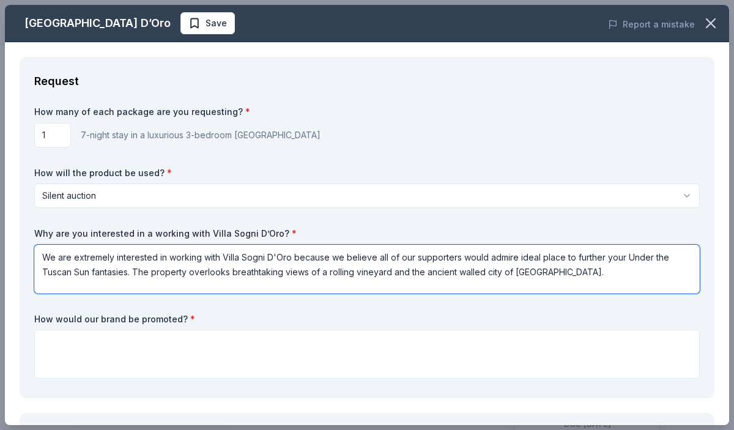
click at [518, 259] on textarea "We are extremely interested in working with Villa Sogni D'Oro because we believ…" at bounding box center [367, 269] width 666 height 49
click at [637, 259] on textarea "We are extremely interested in working with Villa Sogni D'Oro because we believ…" at bounding box center [367, 269] width 666 height 49
drag, startPoint x: 134, startPoint y: 270, endPoint x: 573, endPoint y: 294, distance: 439.9
click at [573, 294] on div "How many of each package are you requesting? * 1 7-night stay in a luxurious 3-…" at bounding box center [367, 245] width 666 height 278
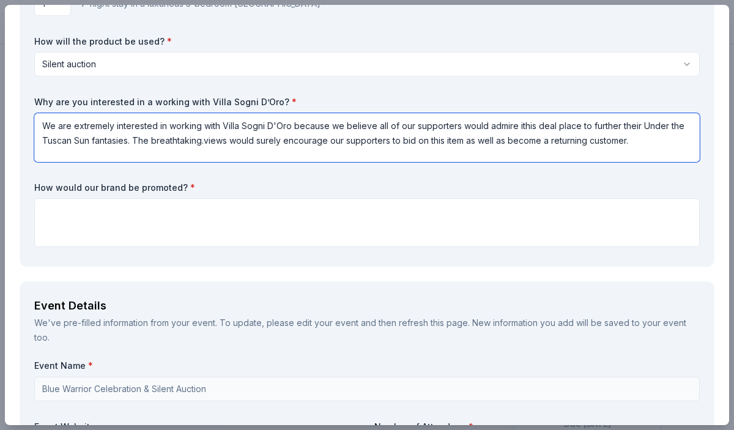
scroll to position [139, 0]
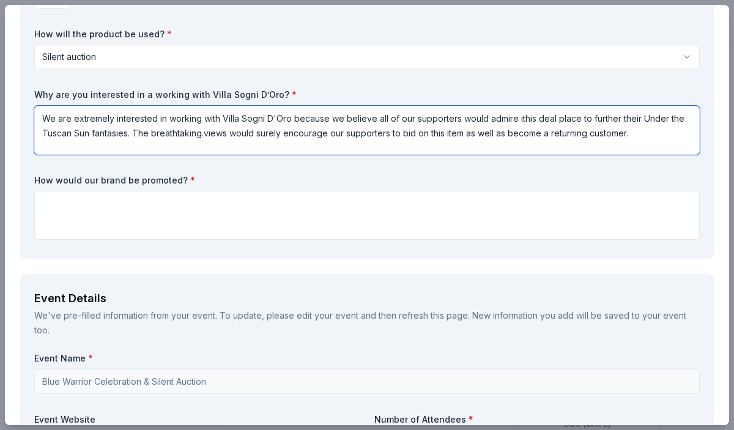
type textarea "We are extremely interested in working with Villa Sogni D'Oro because we believ…"
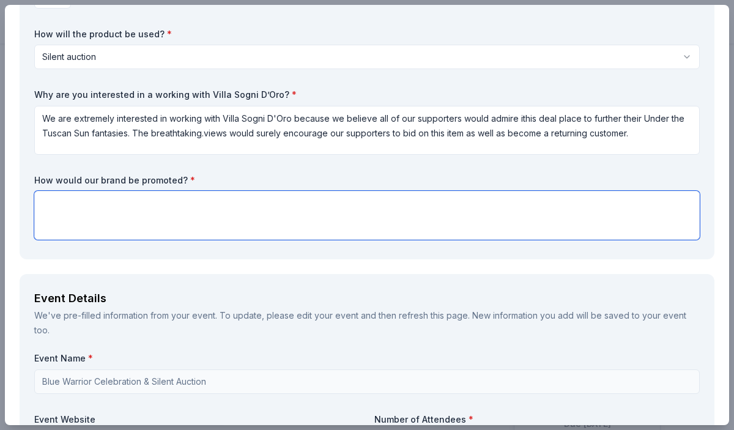
click at [477, 213] on textarea at bounding box center [367, 215] width 666 height 49
paste textarea "Our 2025 Blue Warrior Celebration event is our foundation's largest fundraising…"
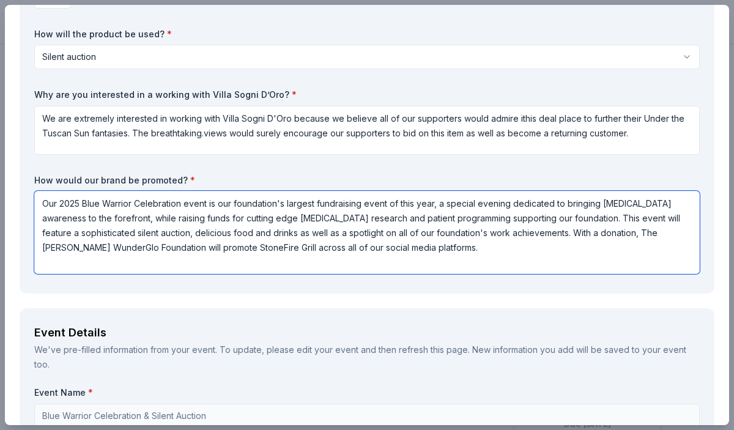
click at [43, 220] on textarea "Our 2025 Blue Warrior Celebration event is our foundation's largest fundraising…" at bounding box center [367, 232] width 666 height 83
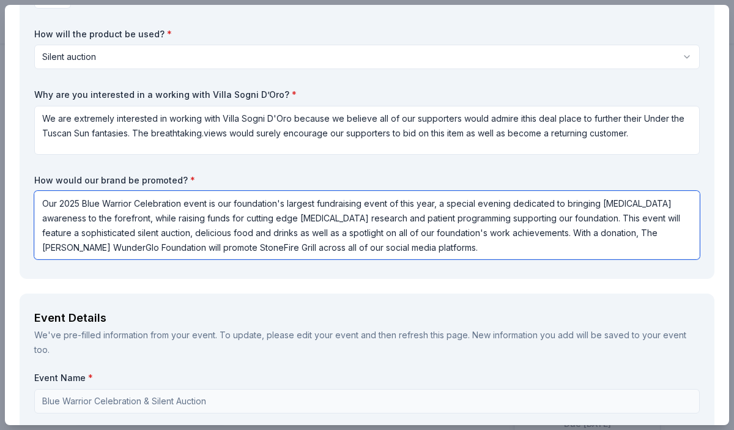
click at [429, 257] on textarea "Our 2025 Blue Warrior Celebration event is our foundation's largest fundraising…" at bounding box center [367, 225] width 666 height 69
click at [227, 250] on textarea "Our 2025 Blue Warrior Celebration event is our foundation's largest fundraising…" at bounding box center [367, 225] width 666 height 69
drag, startPoint x: 247, startPoint y: 251, endPoint x: 191, endPoint y: 247, distance: 55.9
click at [191, 247] on textarea "Our 2025 Blue Warrior Celebration event is our foundation's largest fundraising…" at bounding box center [367, 225] width 666 height 69
click at [441, 256] on textarea "Our 2025 Blue Warrior Celebration event is our foundation's largest fundraising…" at bounding box center [367, 225] width 666 height 69
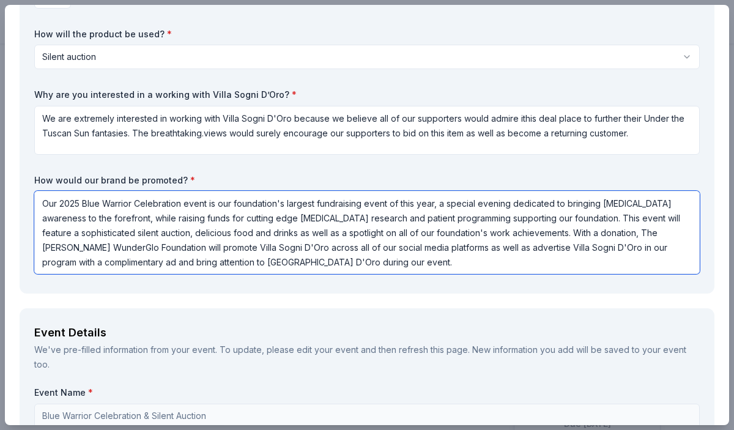
click at [134, 261] on textarea "Our 2025 Blue Warrior Celebration event is our foundation's largest fundraising…" at bounding box center [367, 232] width 666 height 83
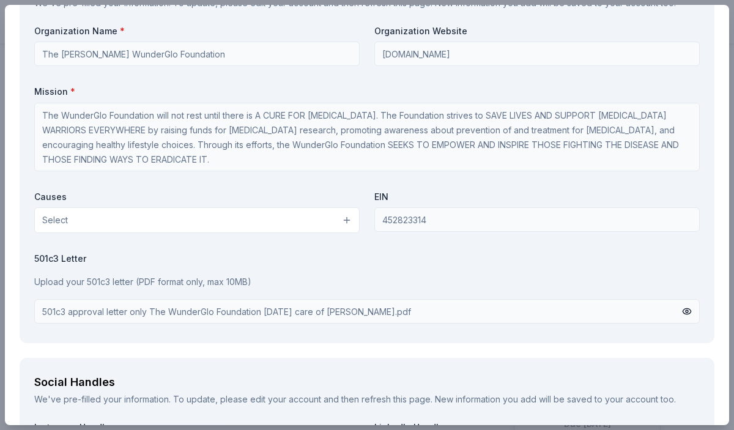
scroll to position [1120, 0]
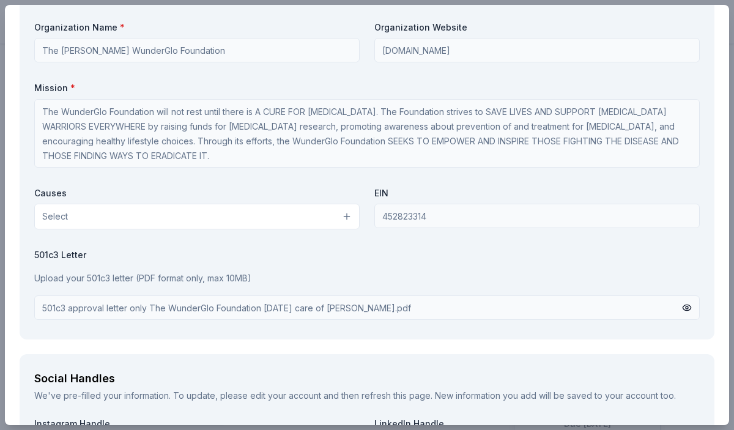
type textarea "Our 2025 Blue Warrior Celebration event is our foundation's largest fundraising…"
click at [308, 205] on button "Select" at bounding box center [196, 217] width 325 height 26
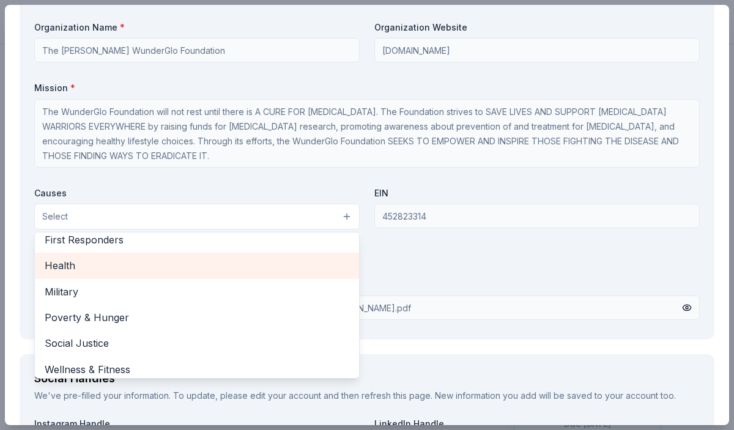
click at [215, 258] on span "Health" at bounding box center [197, 266] width 305 height 16
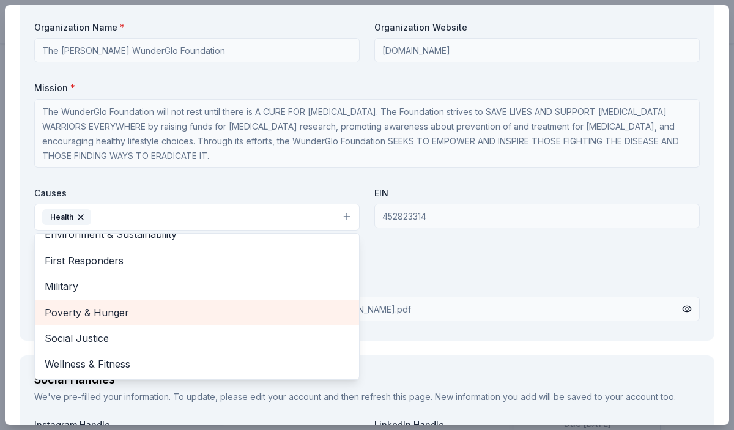
scroll to position [144, 0]
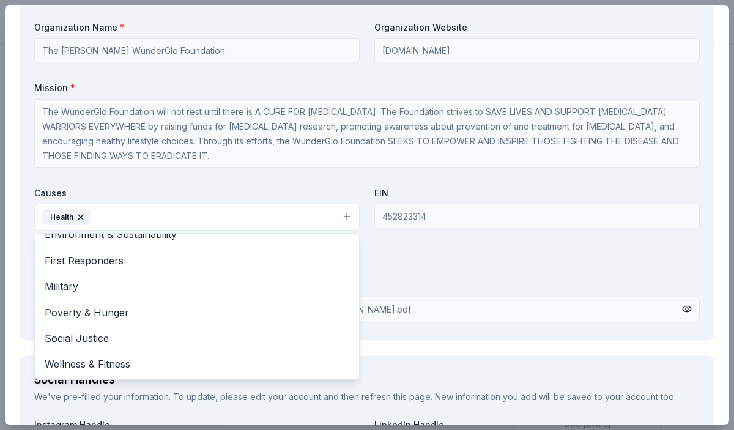
click at [297, 154] on div "Organization Name * The Gloria Borges WunderGlo Foundation Organization Website…" at bounding box center [367, 173] width 666 height 305
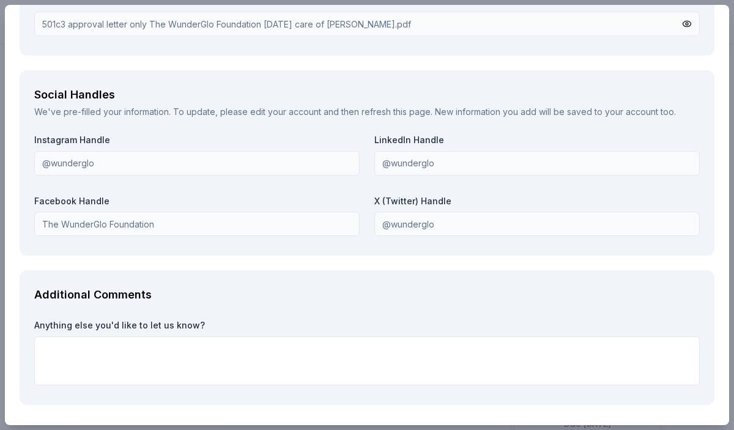
scroll to position [1433, 0]
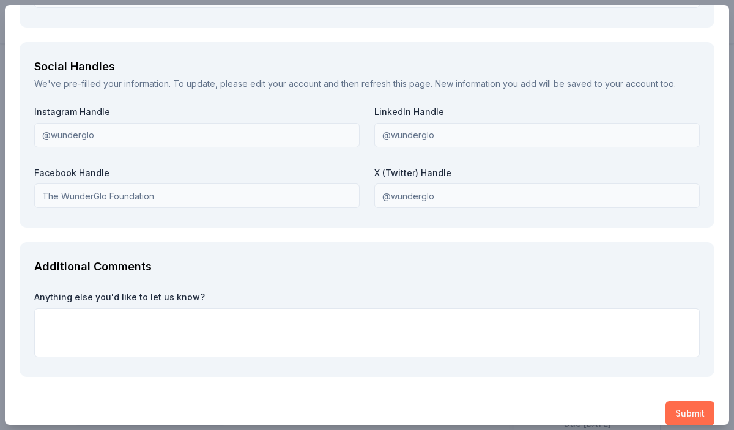
click at [694, 401] on button "Submit" at bounding box center [690, 413] width 49 height 24
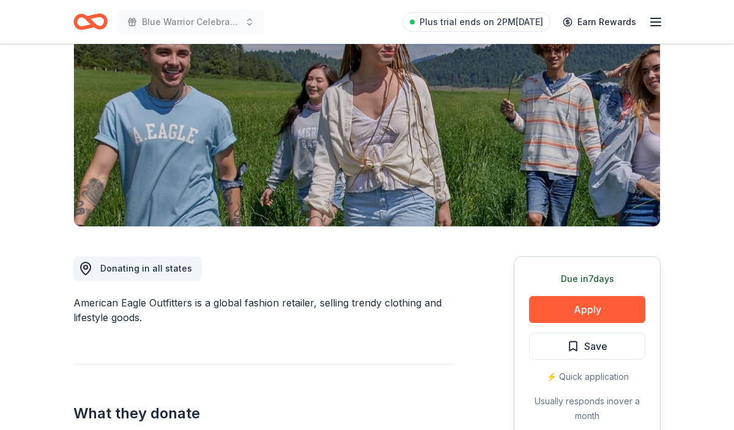
scroll to position [155, 0]
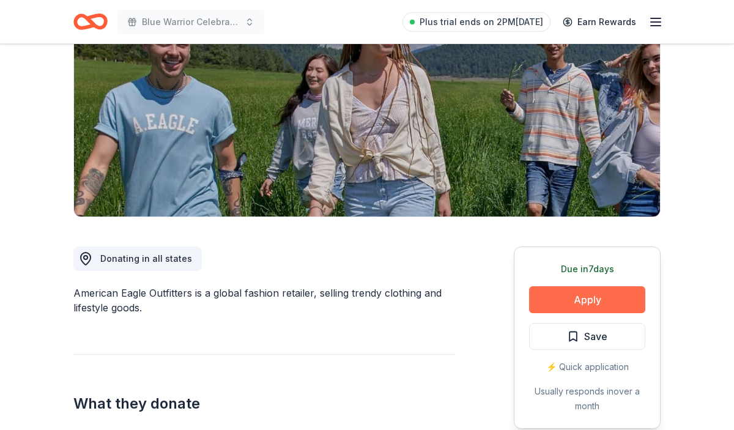
click at [570, 293] on button "Apply" at bounding box center [587, 299] width 116 height 27
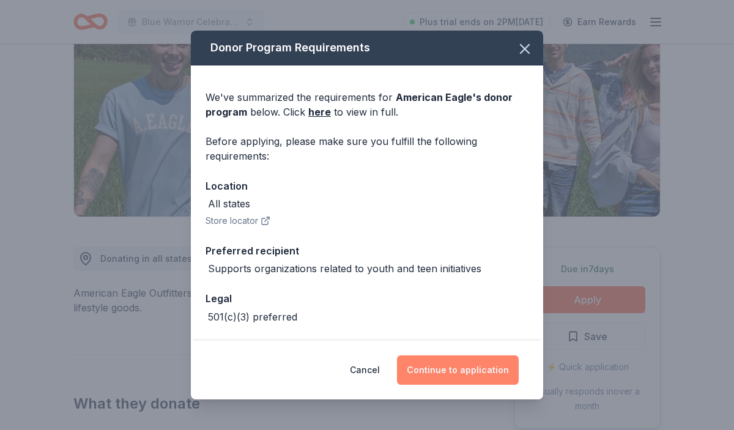
click at [476, 360] on button "Continue to application" at bounding box center [458, 369] width 122 height 29
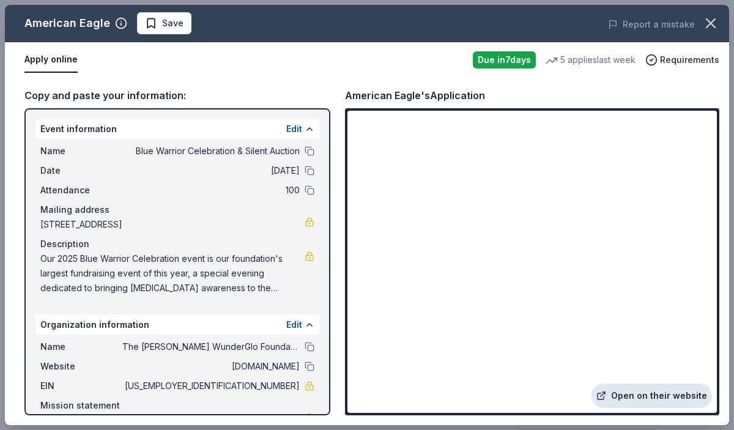
click at [654, 392] on link "Open on their website" at bounding box center [652, 396] width 121 height 24
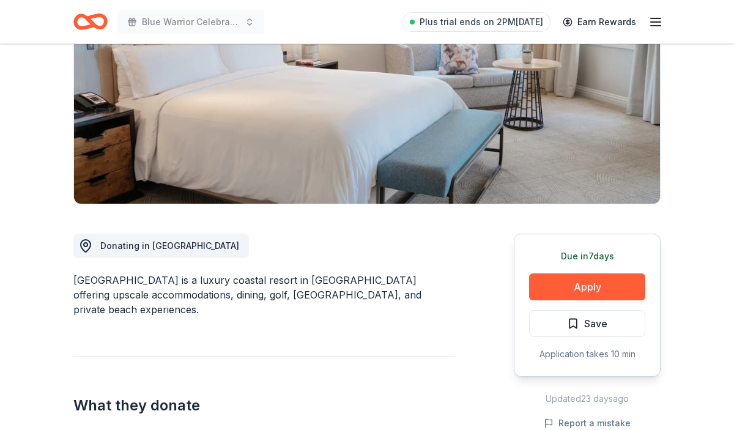
scroll to position [169, 0]
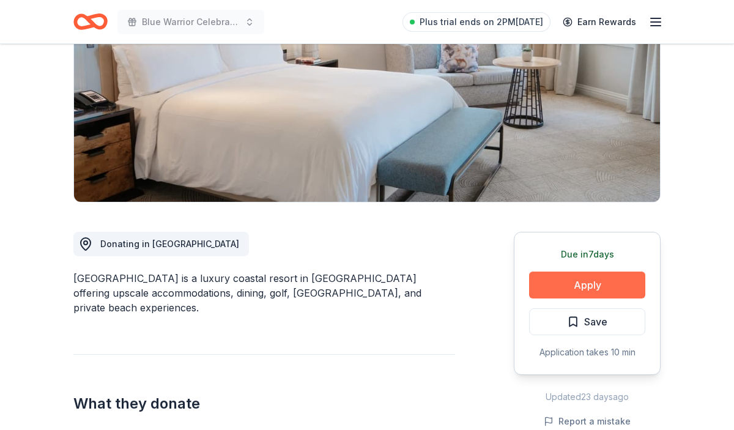
click at [573, 280] on button "Apply" at bounding box center [587, 285] width 116 height 27
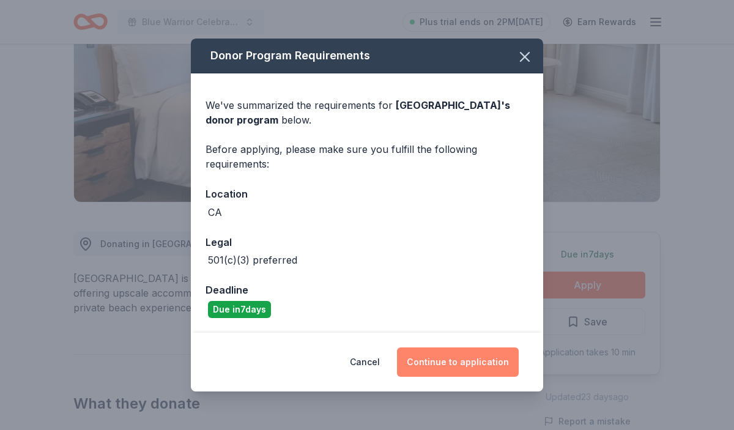
click at [471, 359] on button "Continue to application" at bounding box center [458, 362] width 122 height 29
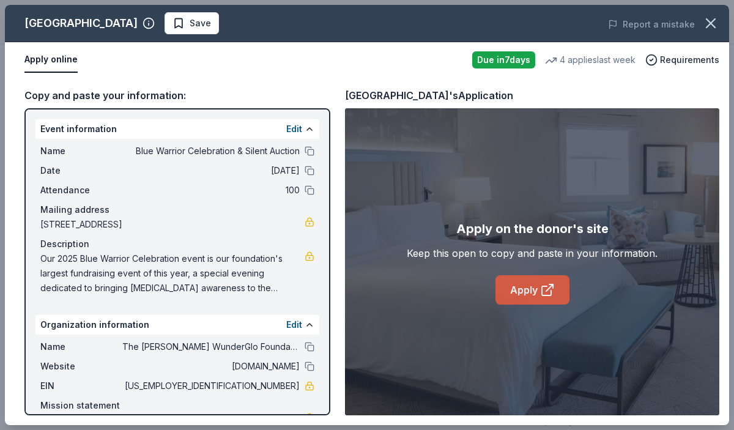
click at [523, 297] on link "Apply" at bounding box center [533, 289] width 74 height 29
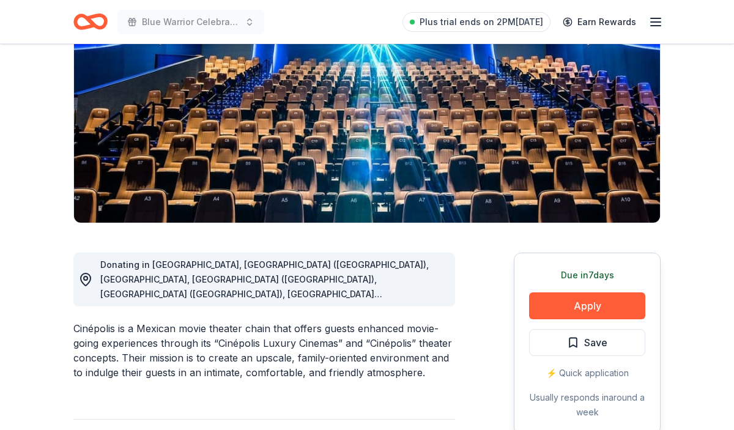
scroll to position [165, 0]
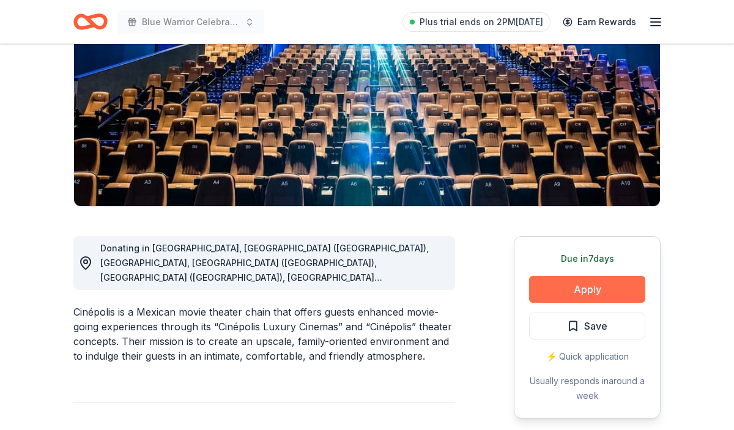
click at [554, 284] on button "Apply" at bounding box center [587, 289] width 116 height 27
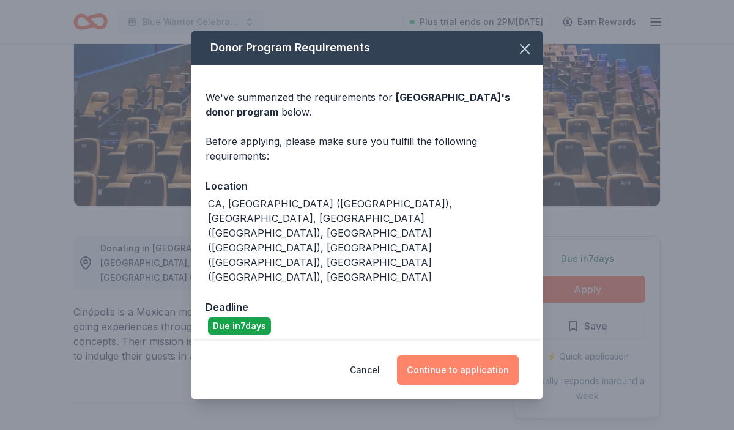
click at [503, 355] on button "Continue to application" at bounding box center [458, 369] width 122 height 29
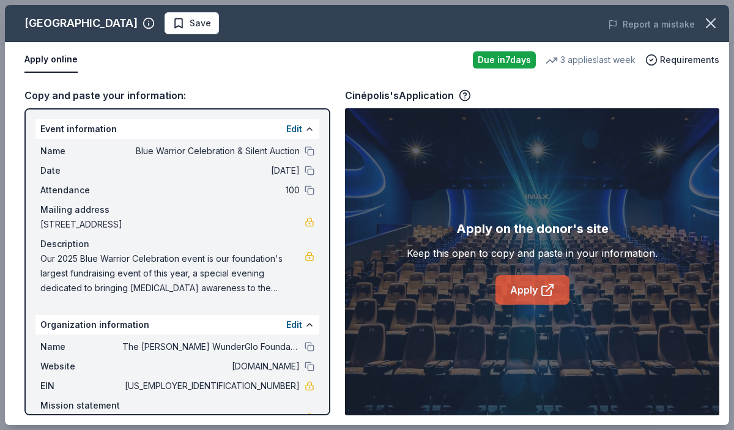
click at [522, 291] on link "Apply" at bounding box center [533, 289] width 74 height 29
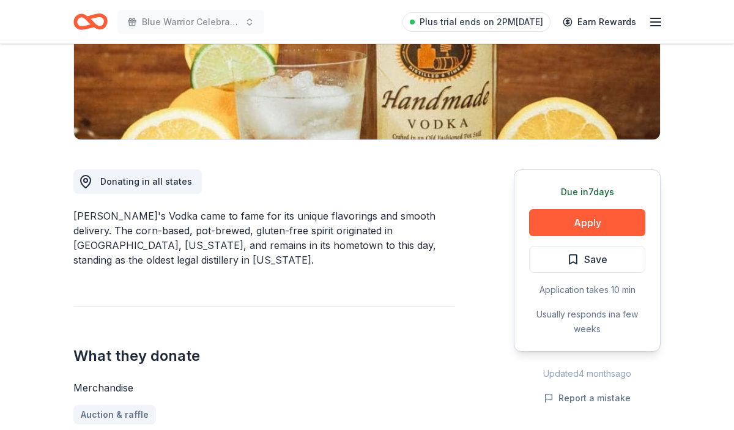
scroll to position [233, 0]
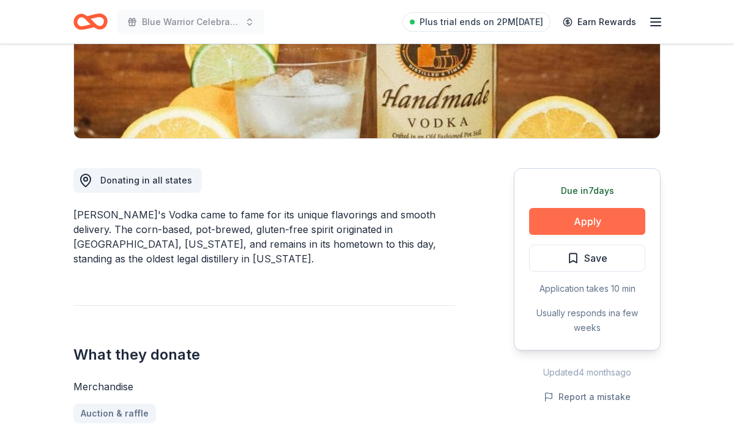
click at [556, 220] on button "Apply" at bounding box center [587, 221] width 116 height 27
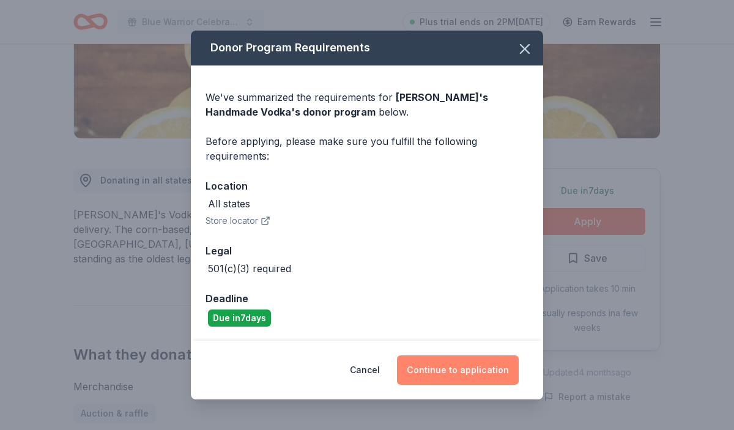
click at [440, 380] on button "Continue to application" at bounding box center [458, 369] width 122 height 29
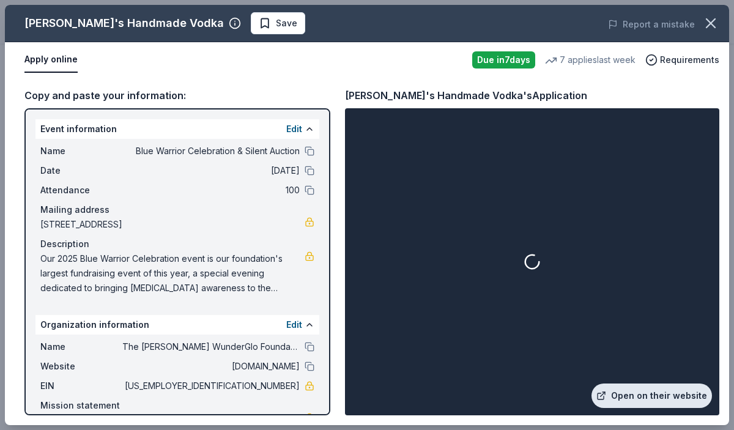
click at [666, 398] on link "Open on their website" at bounding box center [652, 396] width 121 height 24
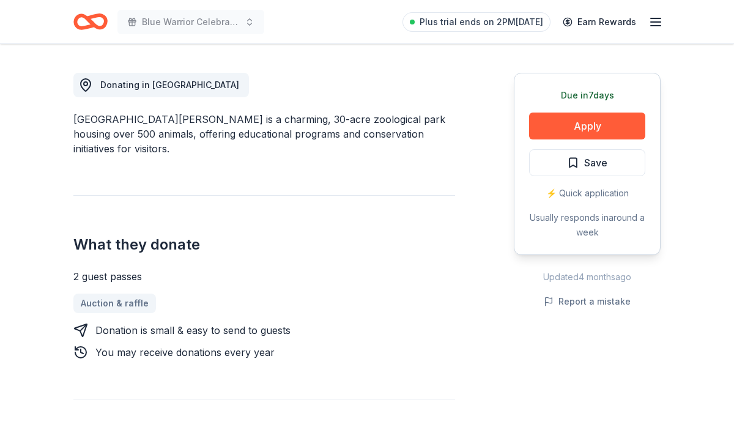
scroll to position [332, 0]
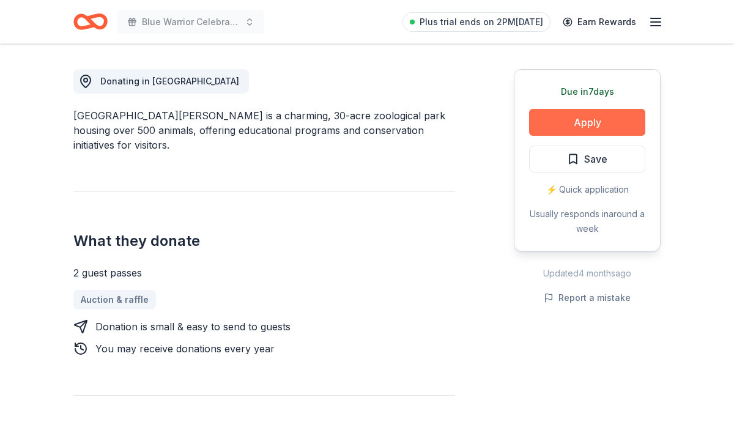
click at [556, 112] on button "Apply" at bounding box center [587, 122] width 116 height 27
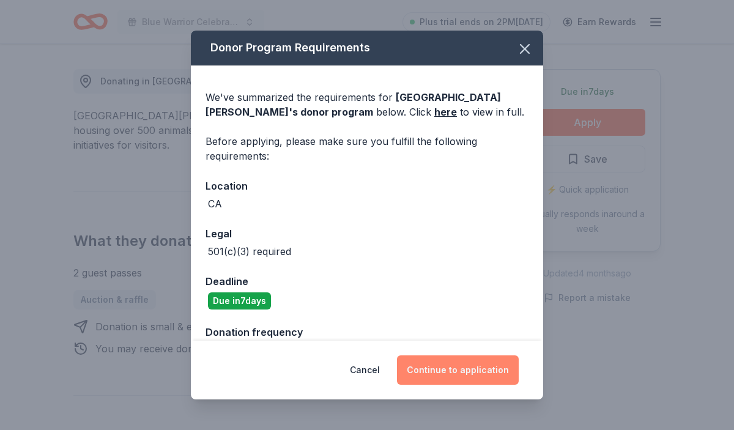
click at [452, 370] on button "Continue to application" at bounding box center [458, 369] width 122 height 29
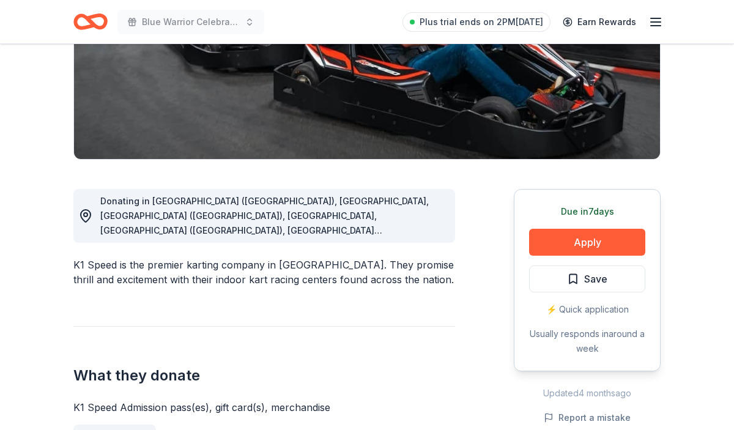
scroll to position [214, 0]
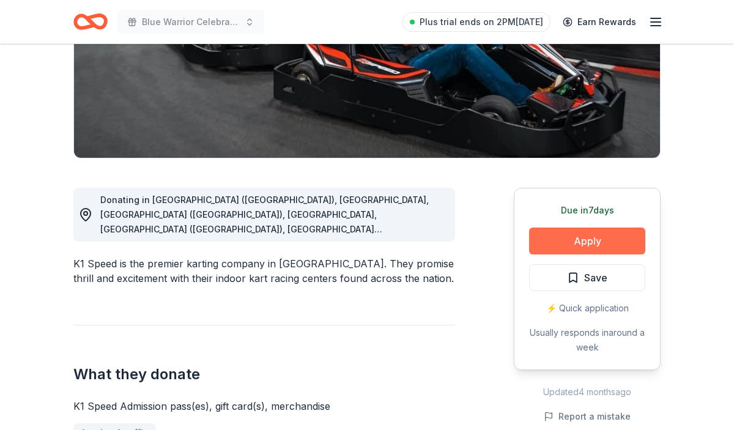
click at [567, 240] on button "Apply" at bounding box center [587, 241] width 116 height 27
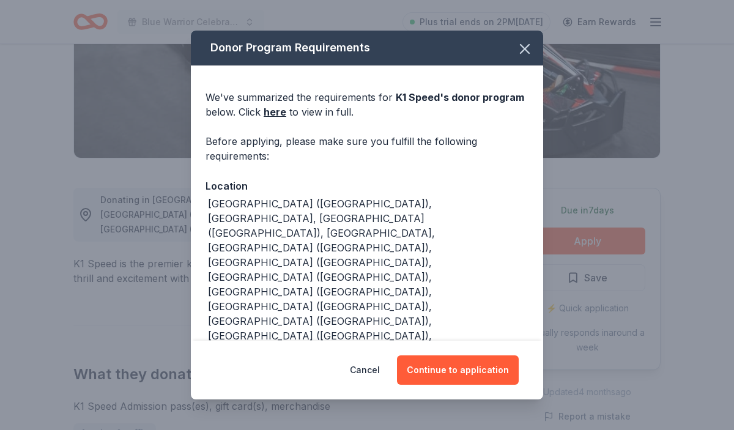
scroll to position [44, 0]
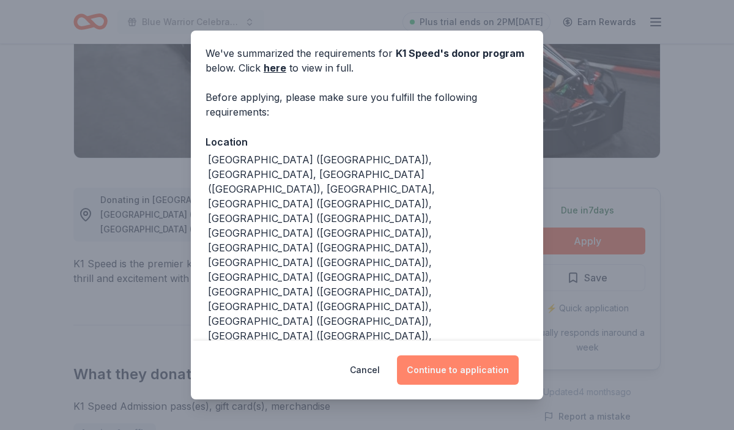
click at [426, 385] on button "Continue to application" at bounding box center [458, 369] width 122 height 29
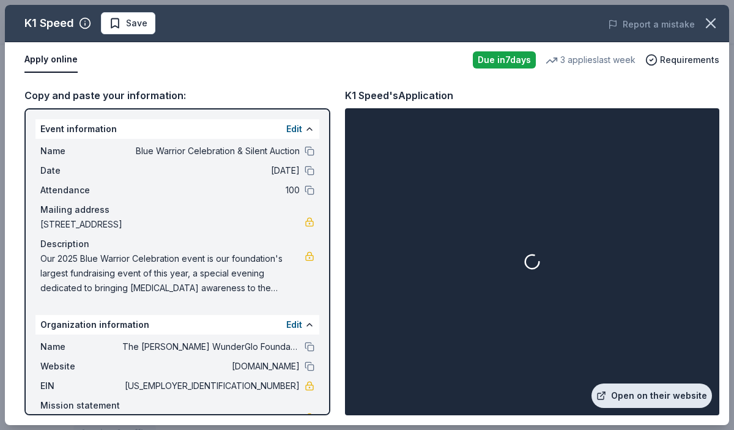
click at [666, 402] on link "Open on their website" at bounding box center [652, 396] width 121 height 24
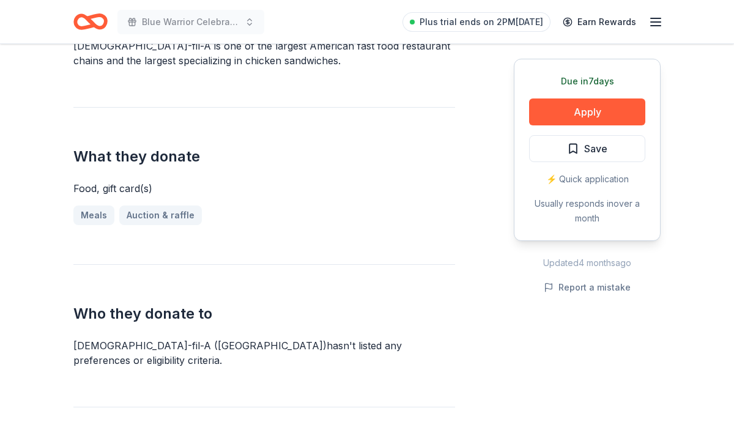
scroll to position [456, 0]
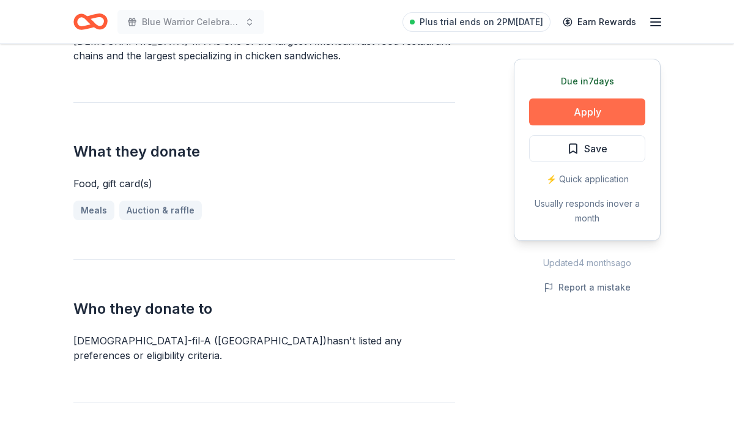
click at [546, 114] on button "Apply" at bounding box center [587, 112] width 116 height 27
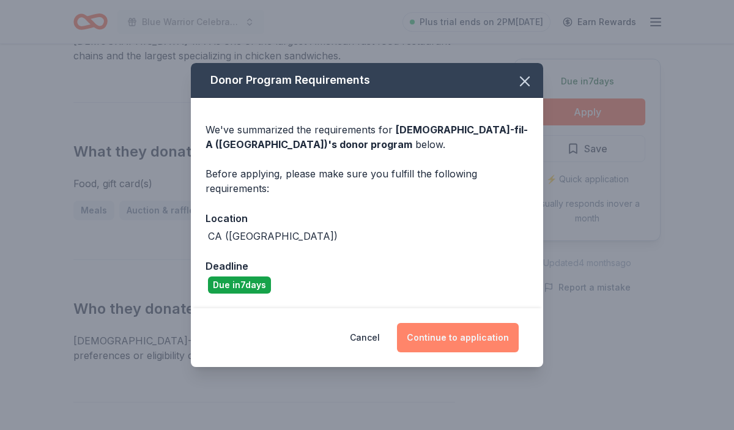
click at [466, 346] on button "Continue to application" at bounding box center [458, 337] width 122 height 29
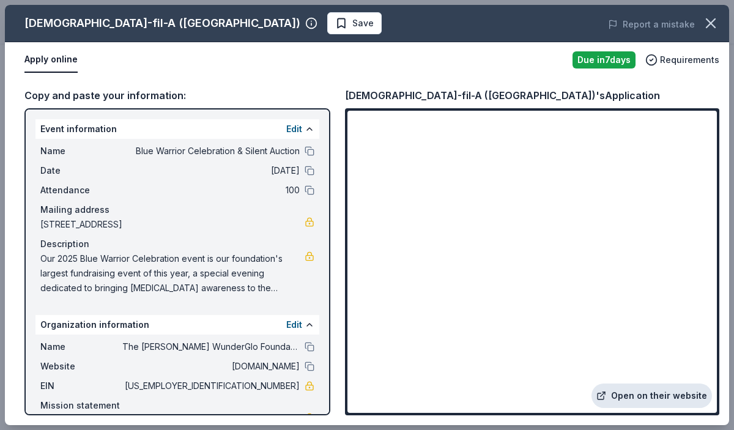
click at [623, 395] on link "Open on their website" at bounding box center [652, 396] width 121 height 24
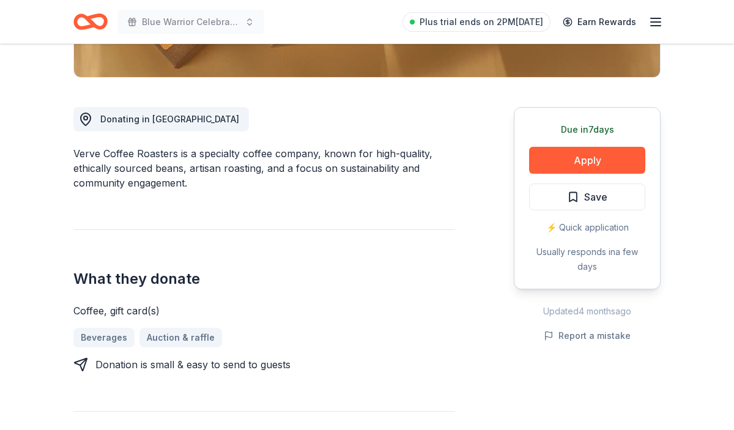
scroll to position [306, 0]
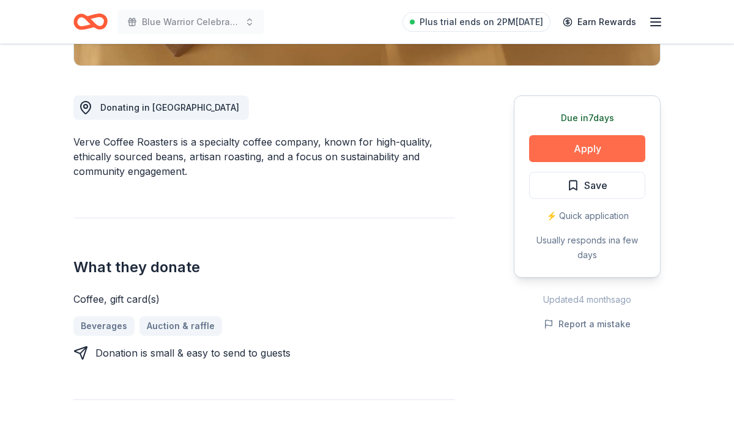
click at [554, 155] on button "Apply" at bounding box center [587, 148] width 116 height 27
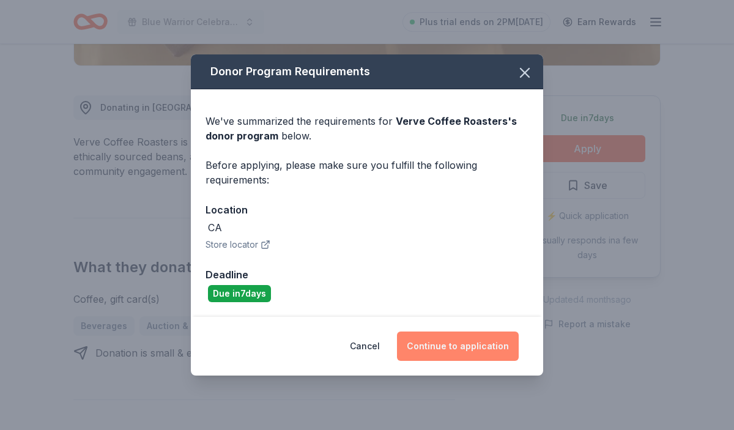
click at [466, 355] on button "Continue to application" at bounding box center [458, 346] width 122 height 29
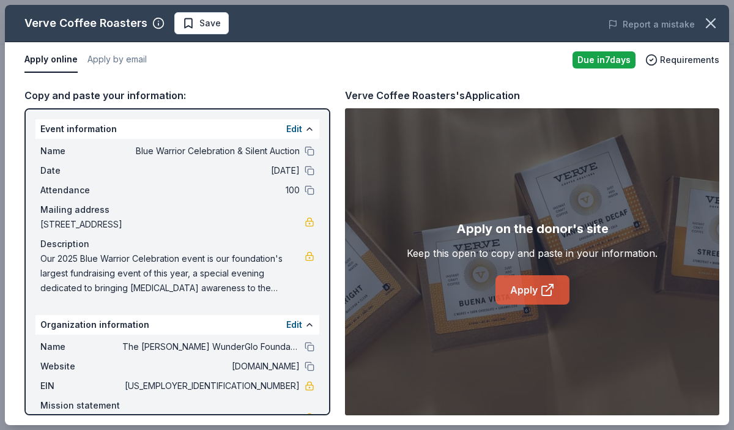
click at [521, 301] on link "Apply" at bounding box center [533, 289] width 74 height 29
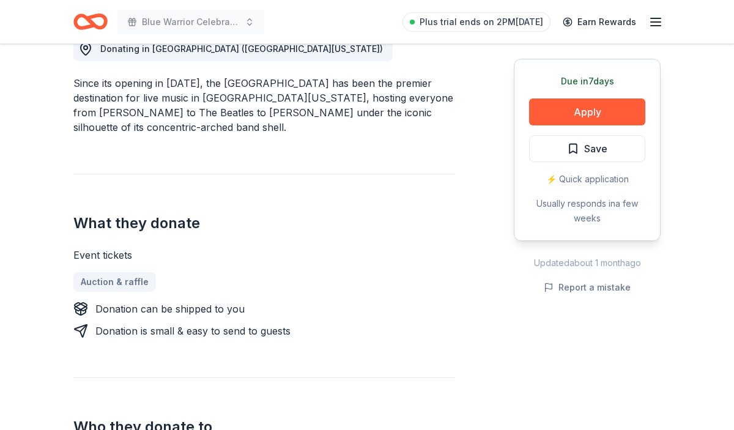
scroll to position [366, 0]
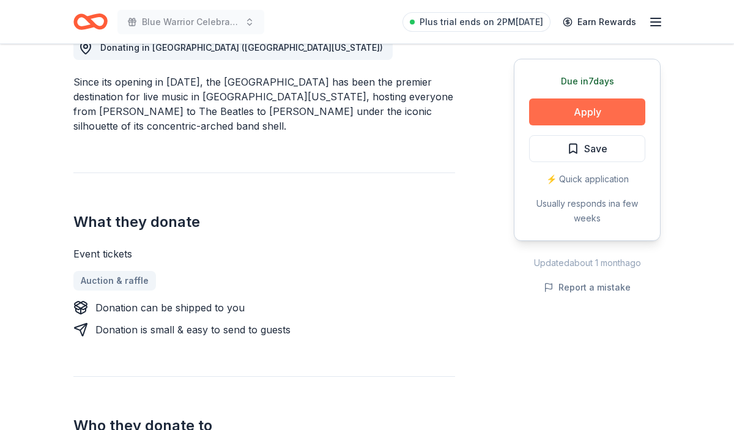
click at [562, 120] on button "Apply" at bounding box center [587, 112] width 116 height 27
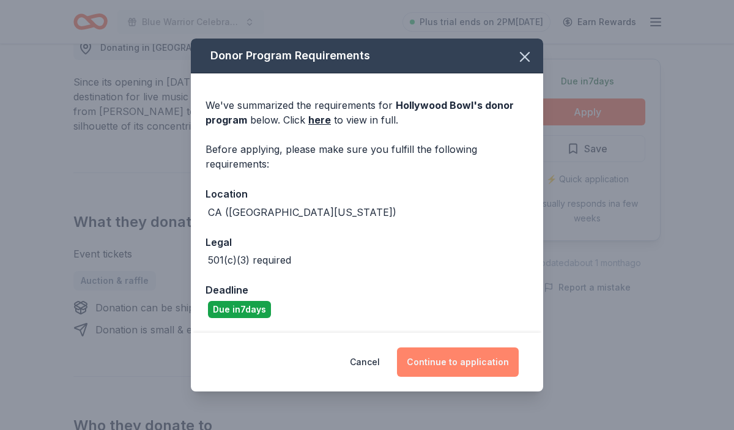
click at [466, 367] on button "Continue to application" at bounding box center [458, 362] width 122 height 29
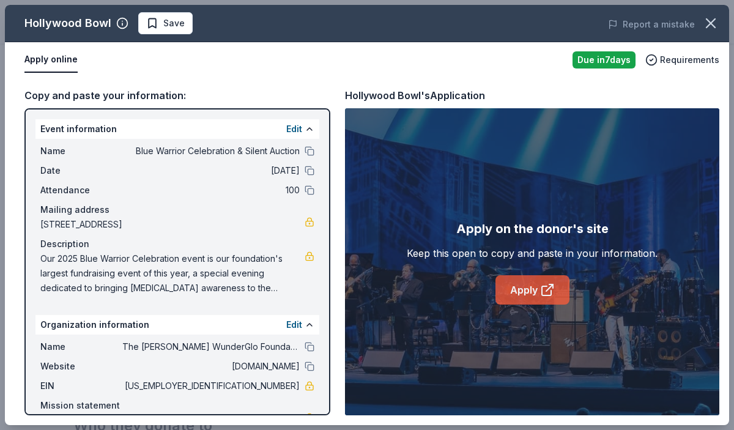
click at [518, 284] on link "Apply" at bounding box center [533, 289] width 74 height 29
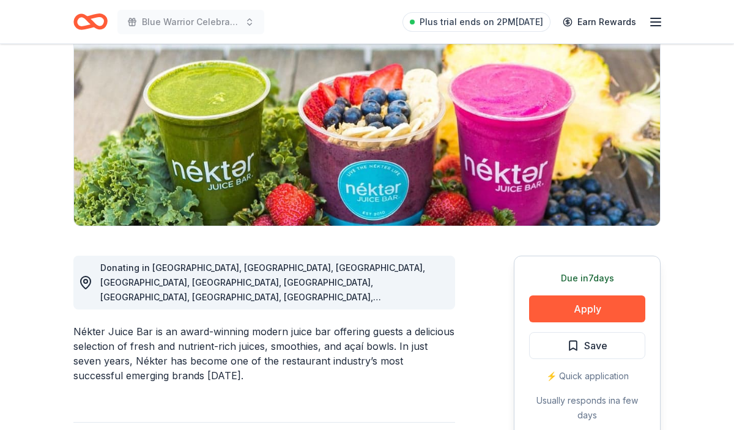
scroll to position [165, 0]
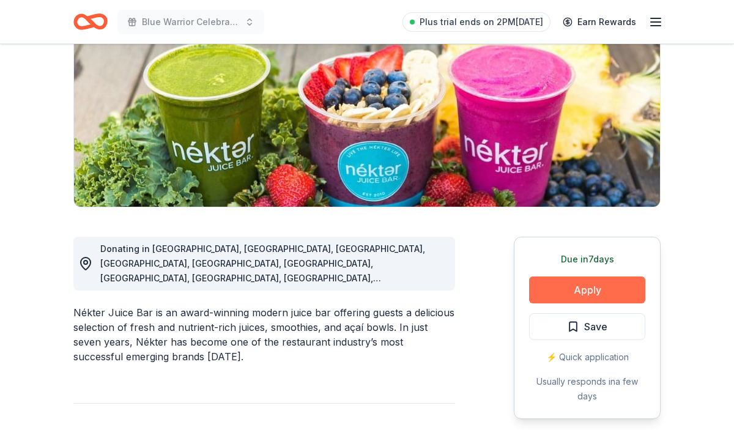
click at [584, 298] on button "Apply" at bounding box center [587, 290] width 116 height 27
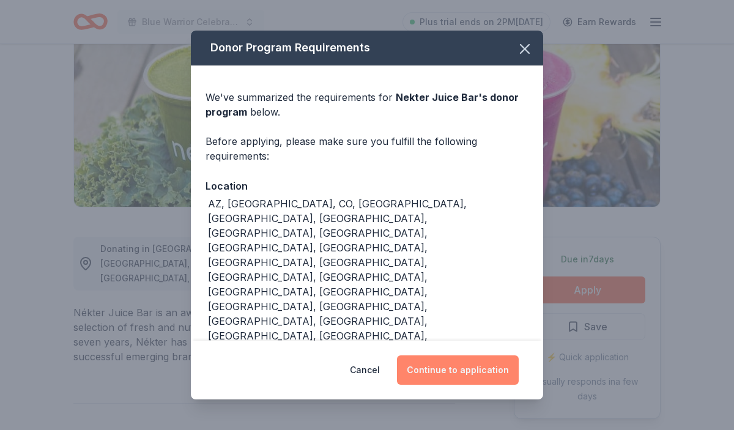
click at [422, 355] on button "Continue to application" at bounding box center [458, 369] width 122 height 29
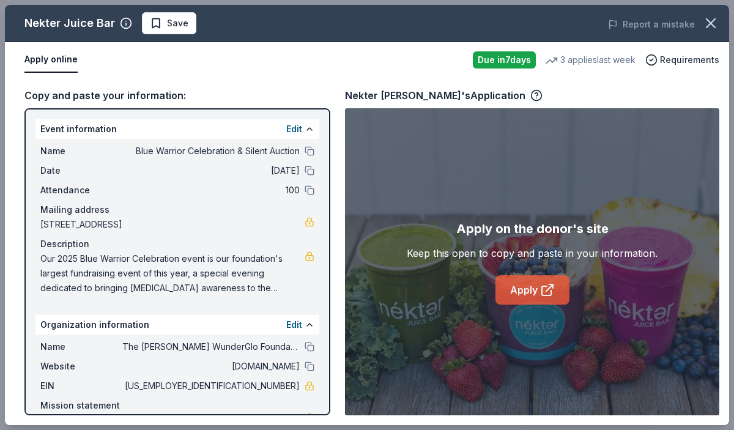
click at [527, 301] on link "Apply" at bounding box center [533, 289] width 74 height 29
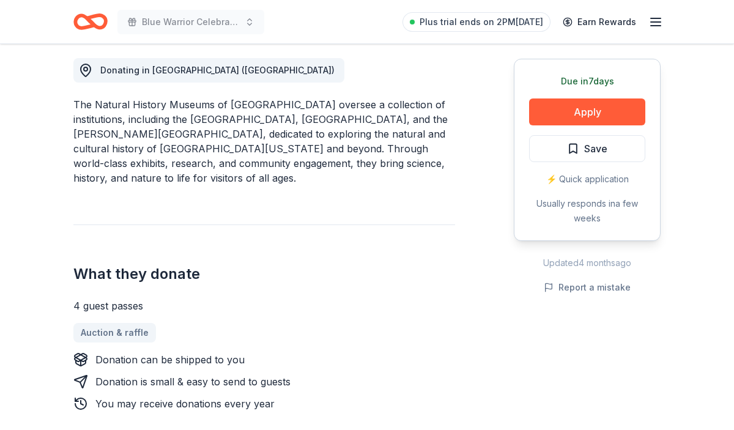
scroll to position [381, 0]
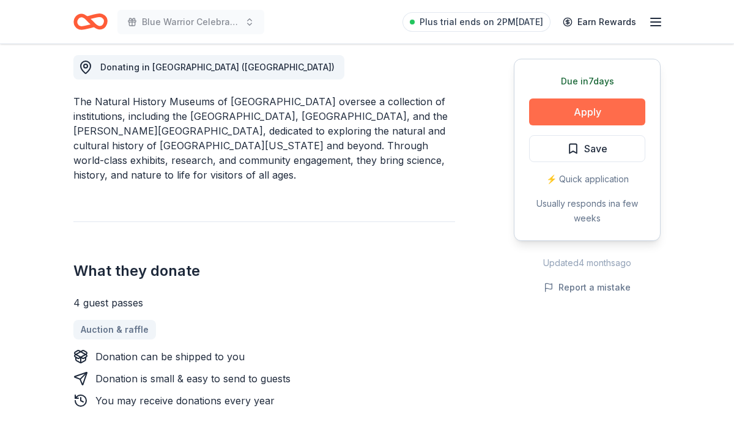
click at [600, 107] on button "Apply" at bounding box center [587, 112] width 116 height 27
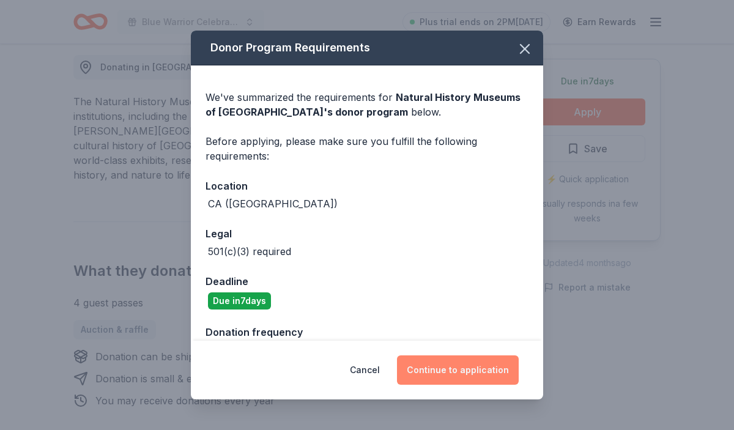
click at [470, 366] on button "Continue to application" at bounding box center [458, 369] width 122 height 29
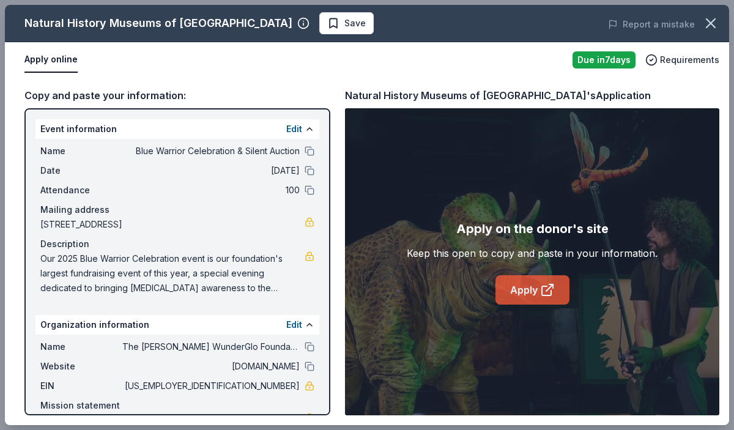
click at [501, 299] on link "Apply" at bounding box center [533, 289] width 74 height 29
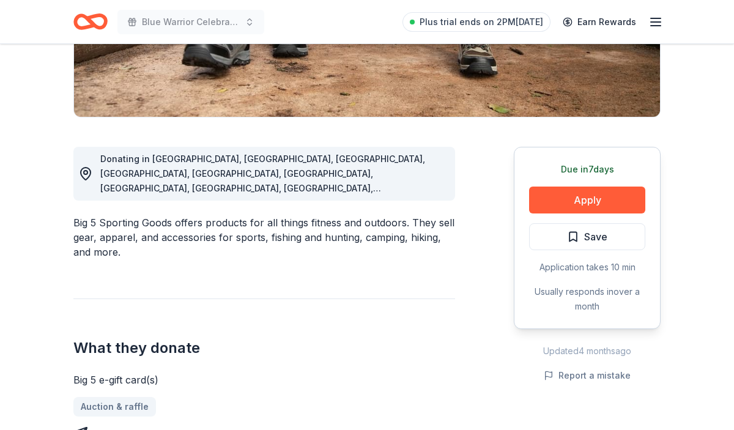
scroll to position [307, 0]
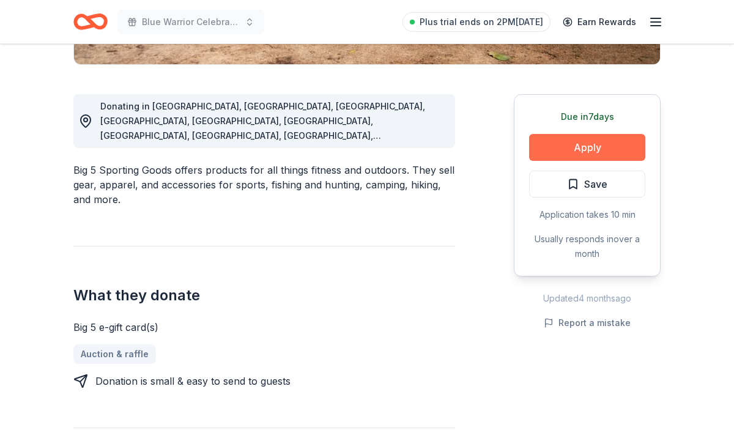
click at [568, 149] on button "Apply" at bounding box center [587, 147] width 116 height 27
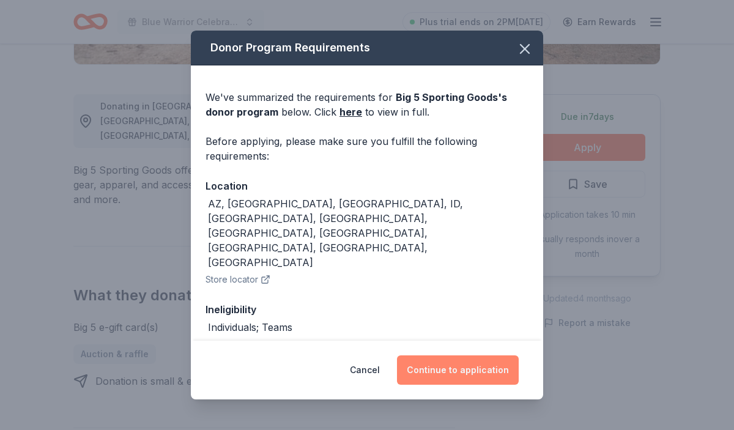
click at [475, 373] on button "Continue to application" at bounding box center [458, 369] width 122 height 29
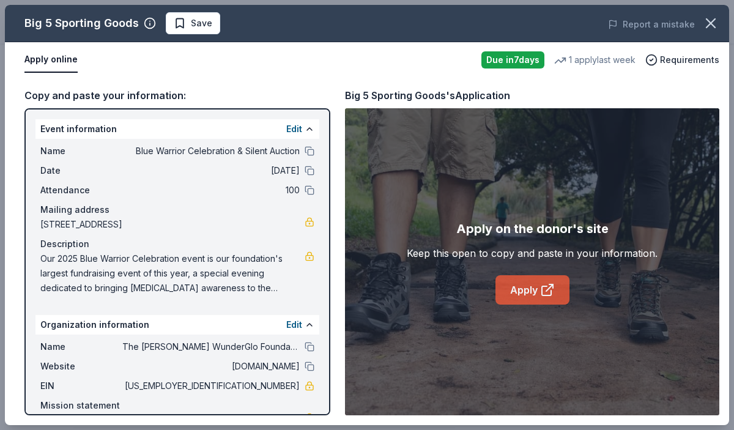
click at [526, 295] on link "Apply" at bounding box center [533, 289] width 74 height 29
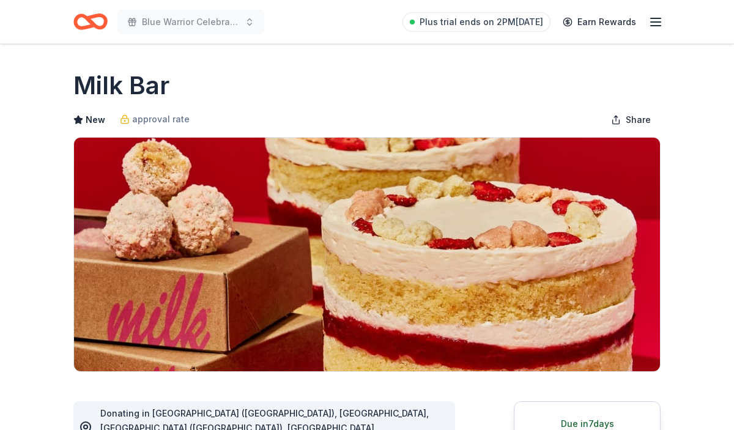
scroll to position [190, 0]
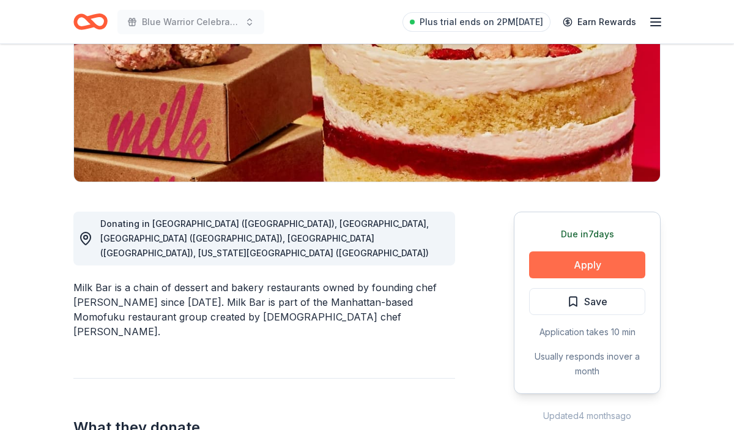
click at [534, 261] on button "Apply" at bounding box center [587, 264] width 116 height 27
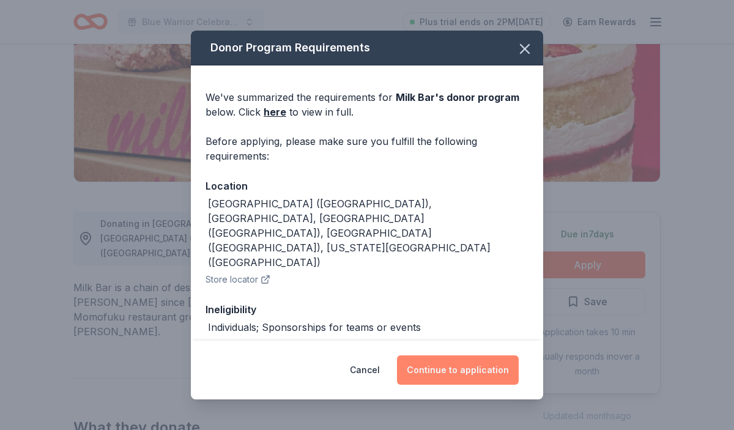
click at [469, 377] on button "Continue to application" at bounding box center [458, 369] width 122 height 29
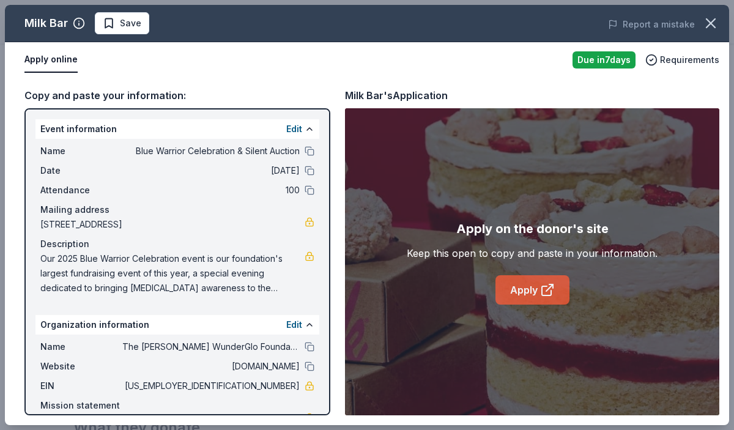
click at [546, 294] on icon at bounding box center [547, 290] width 15 height 15
